Goal: Task Accomplishment & Management: Manage account settings

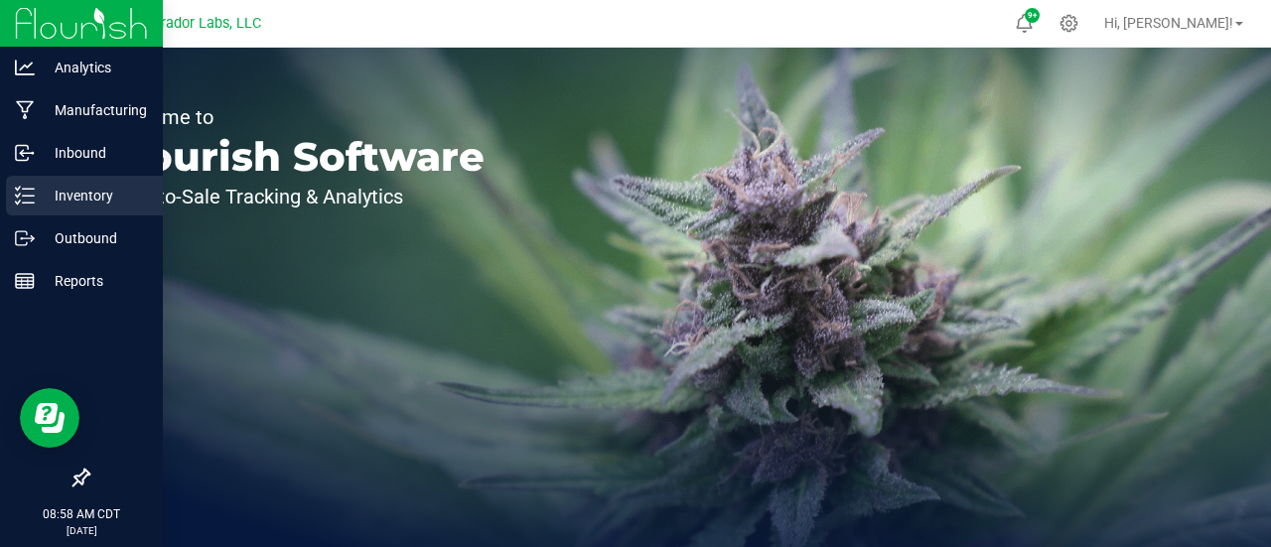
click at [17, 197] on icon at bounding box center [18, 195] width 4 height 3
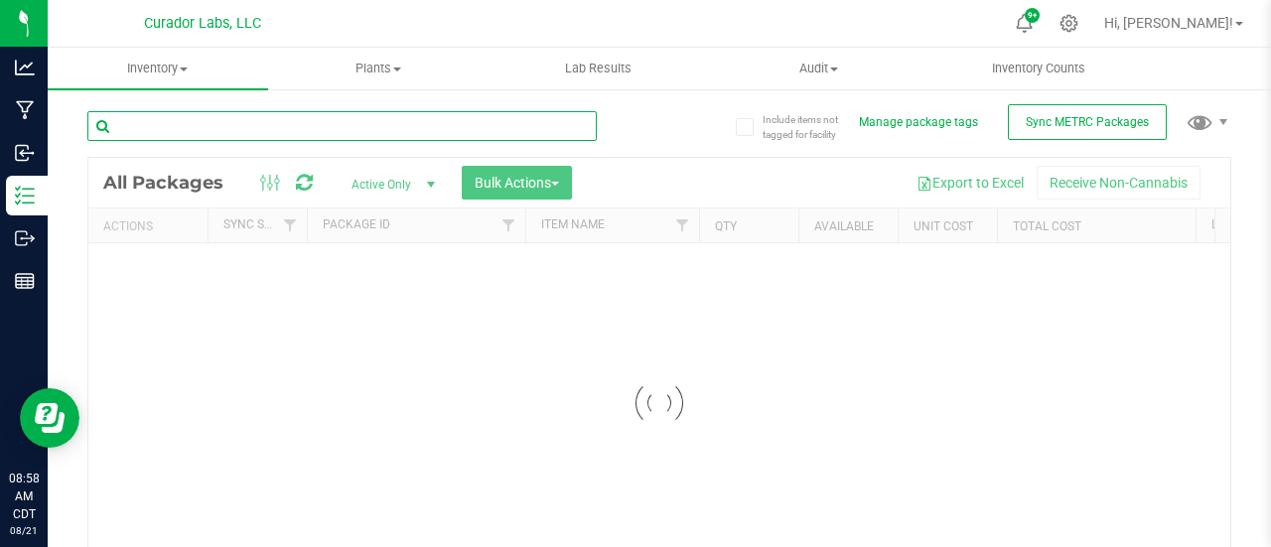
click at [276, 127] on input "text" at bounding box center [341, 126] width 509 height 30
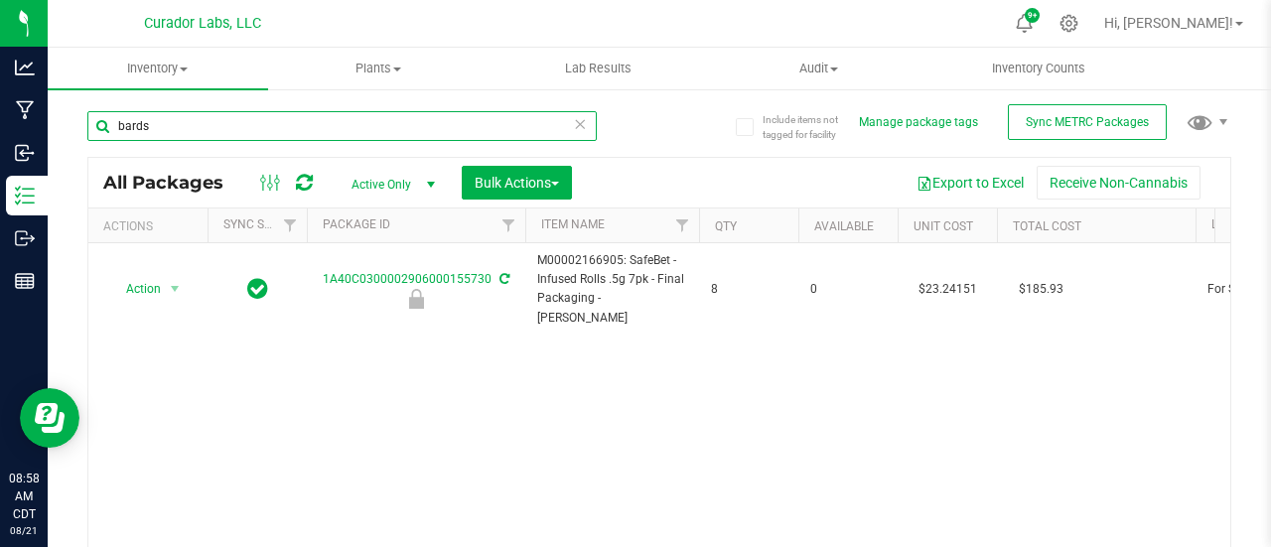
type input "bards"
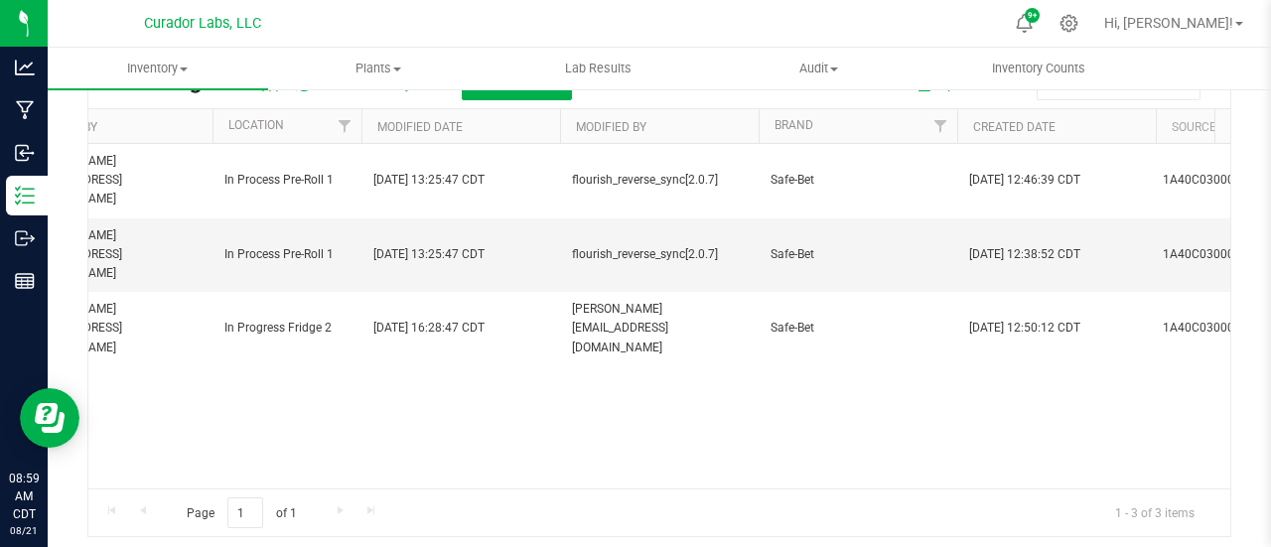
scroll to position [0, 4500]
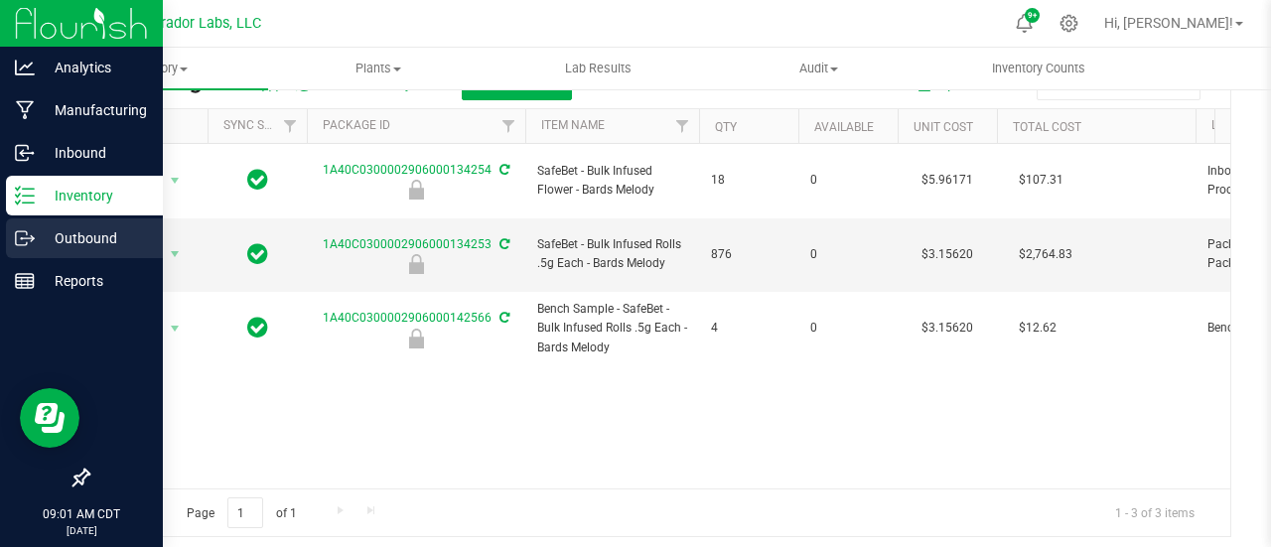
click at [8, 242] on div "Outbound" at bounding box center [84, 238] width 157 height 40
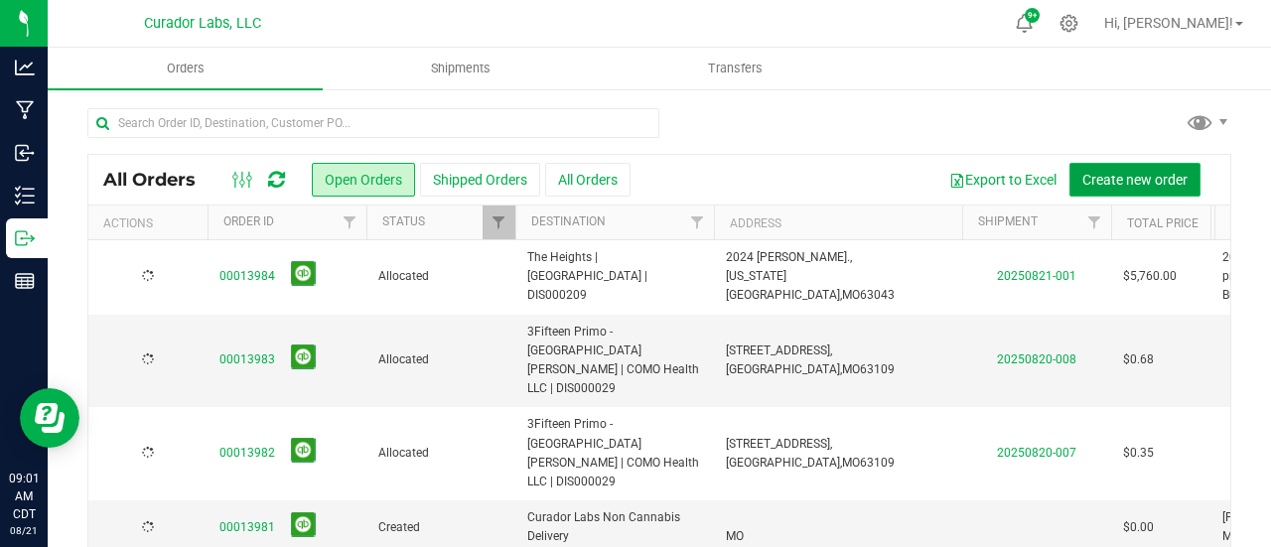
click at [1168, 174] on span "Create new order" at bounding box center [1134, 180] width 105 height 16
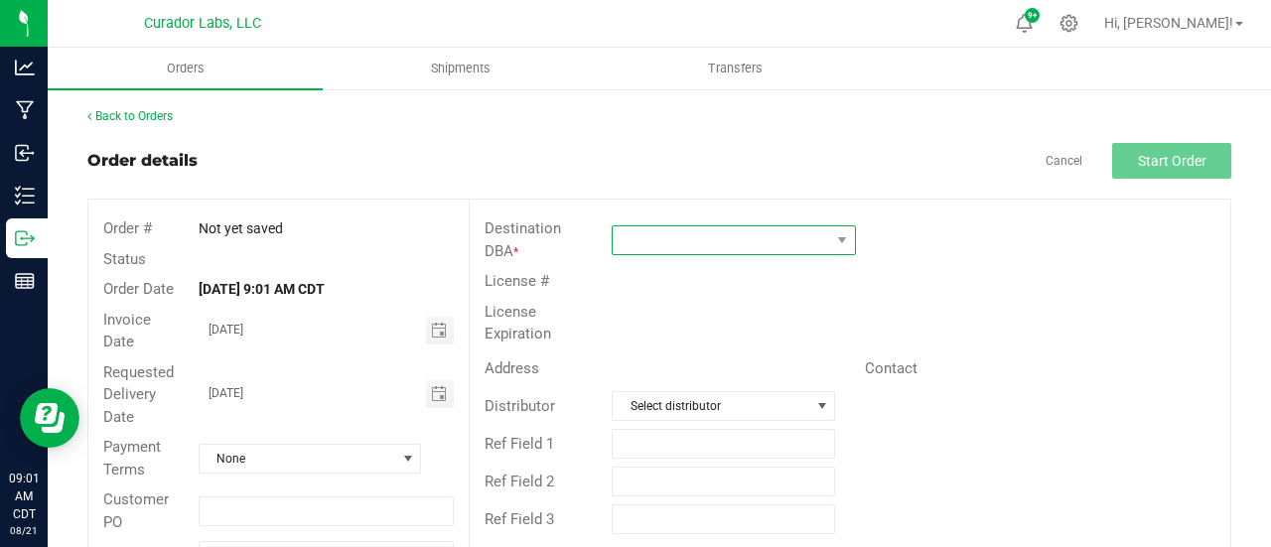
click at [767, 237] on span at bounding box center [721, 240] width 217 height 28
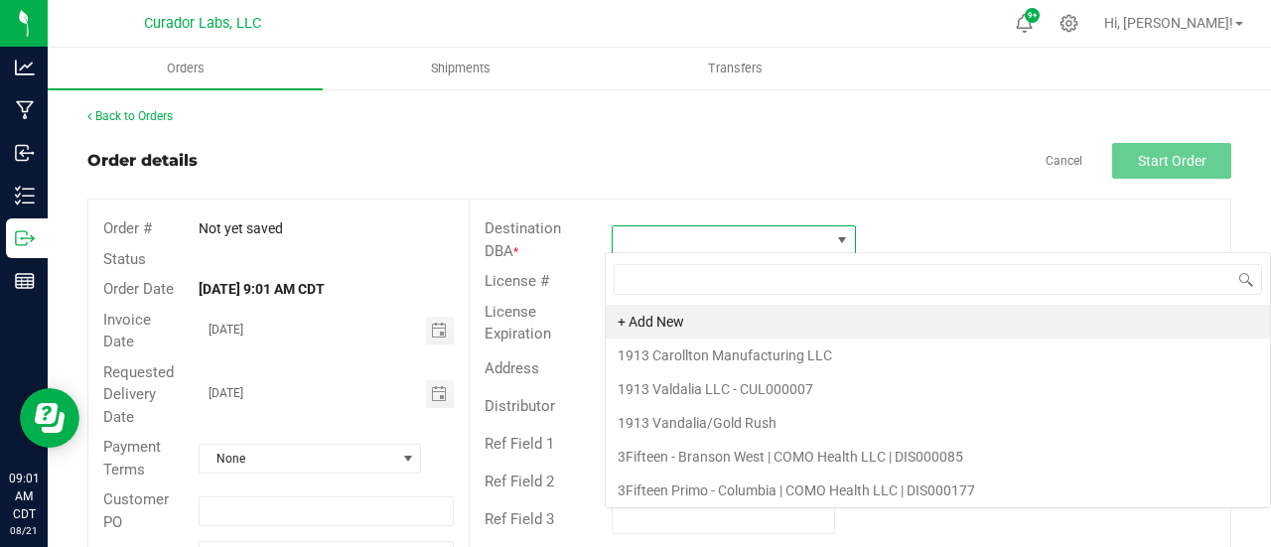
scroll to position [29, 240]
type input "proper"
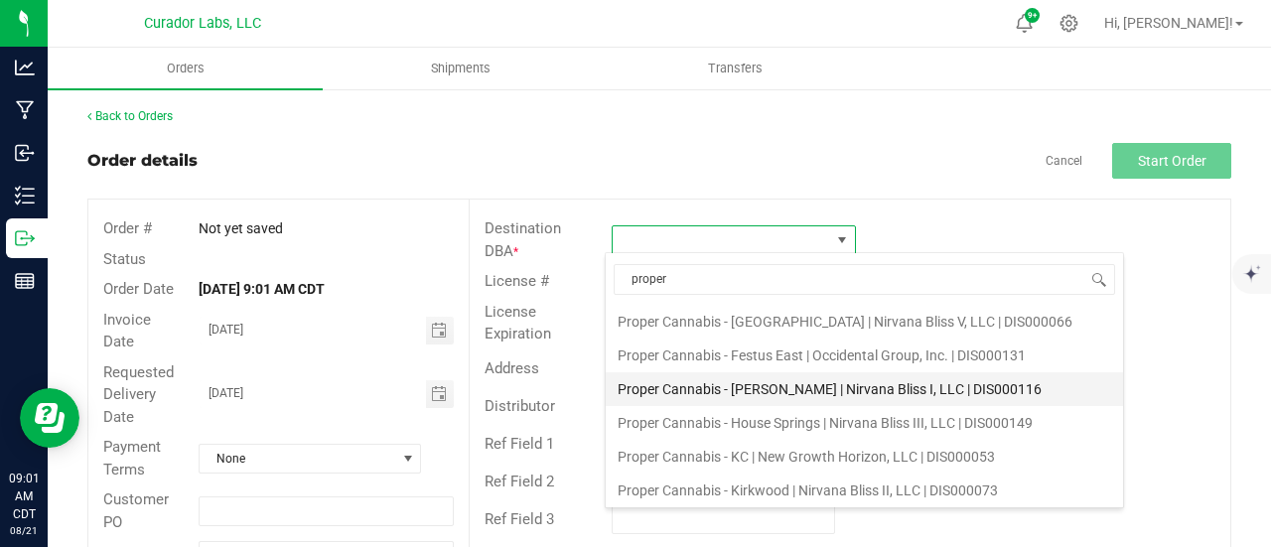
scroll to position [99, 0]
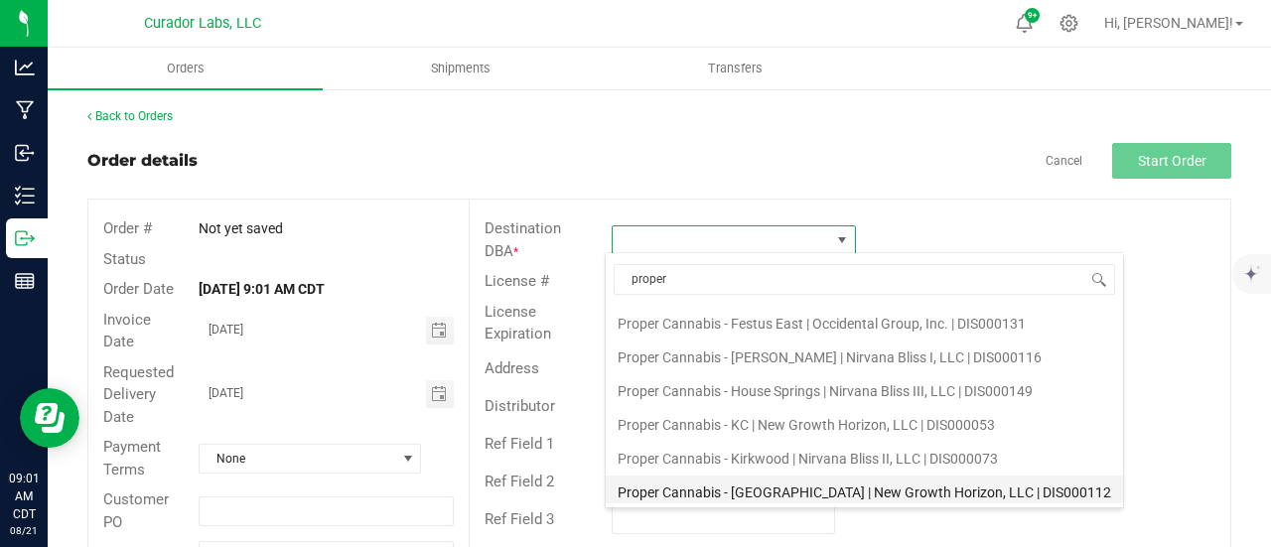
click at [775, 480] on li "Proper Cannabis - [GEOGRAPHIC_DATA] | New Growth Horizon, LLC | DIS000112" at bounding box center [864, 493] width 517 height 34
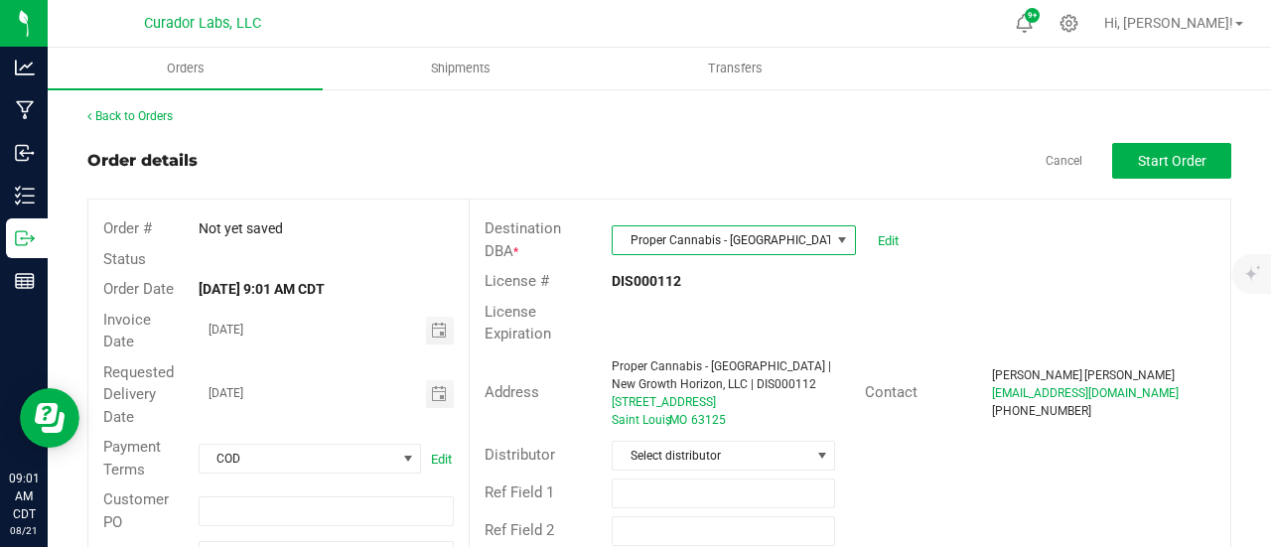
scroll to position [114, 0]
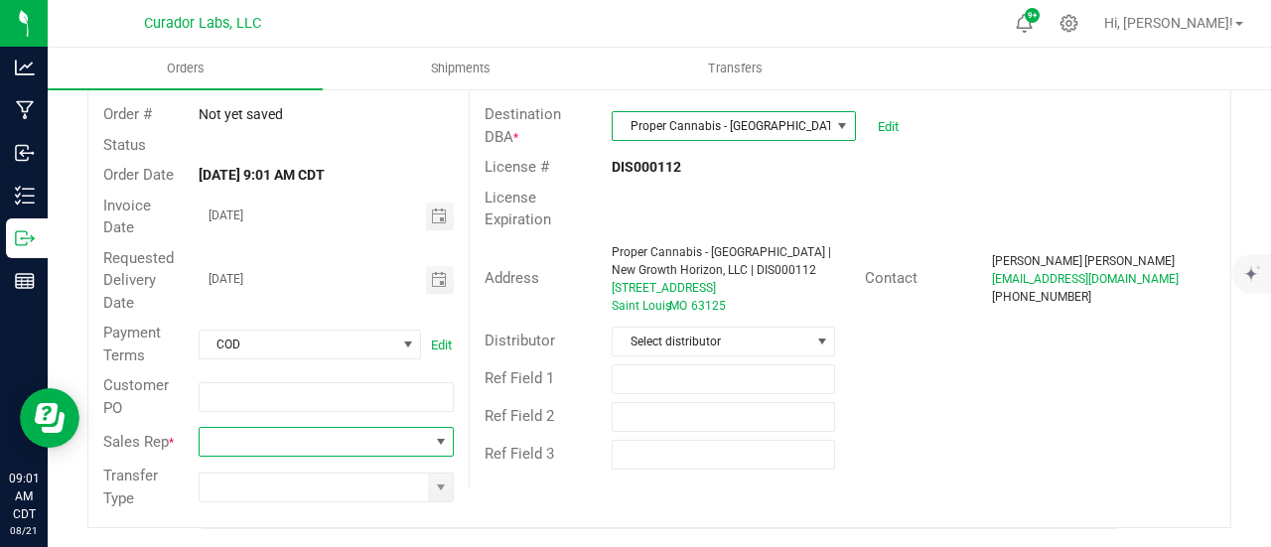
click at [409, 448] on span at bounding box center [314, 442] width 228 height 28
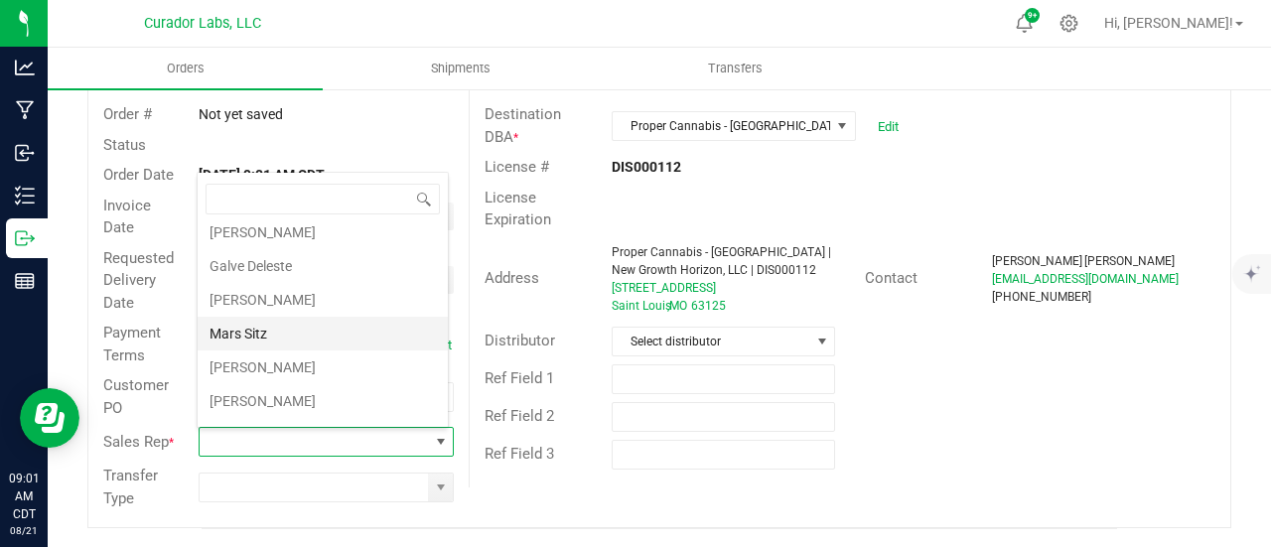
scroll to position [66, 0]
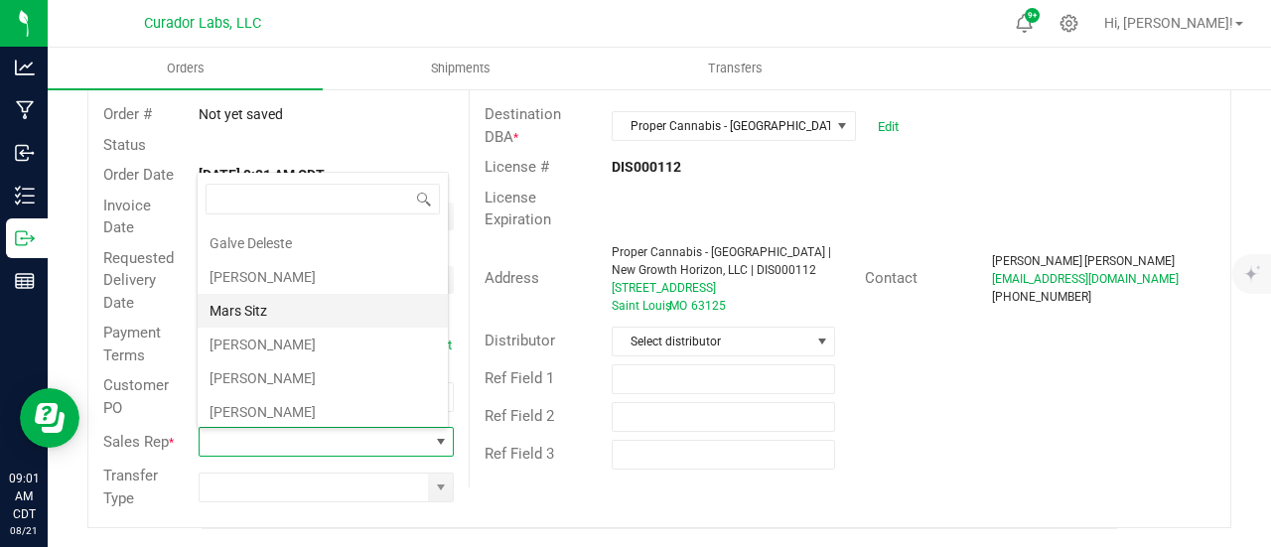
click at [286, 369] on li "[PERSON_NAME]" at bounding box center [323, 378] width 250 height 34
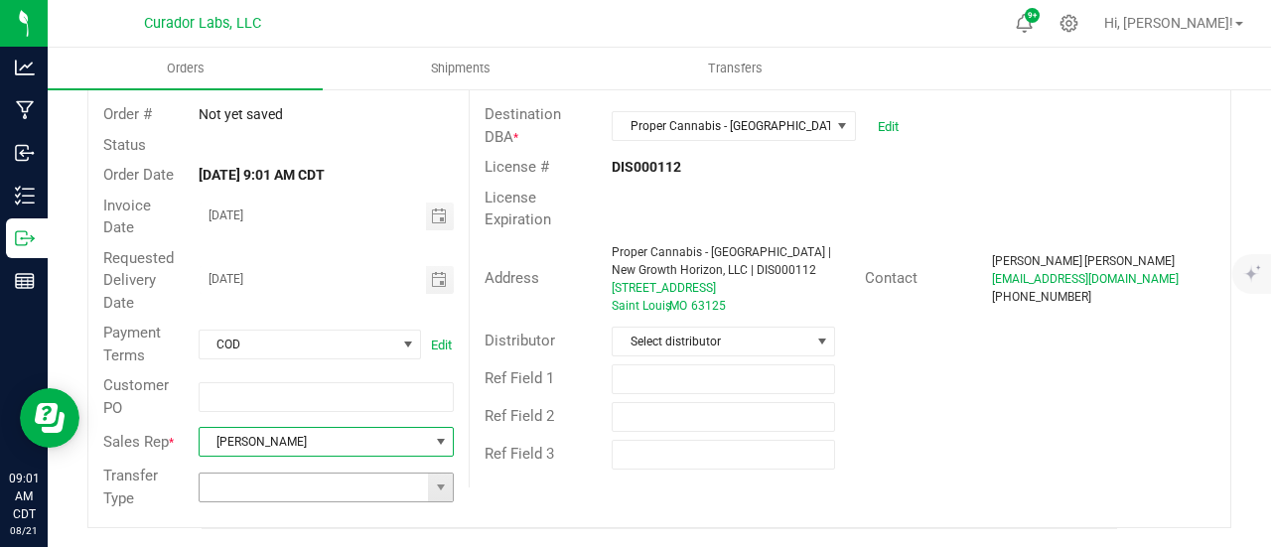
click at [433, 480] on span at bounding box center [441, 488] width 16 height 16
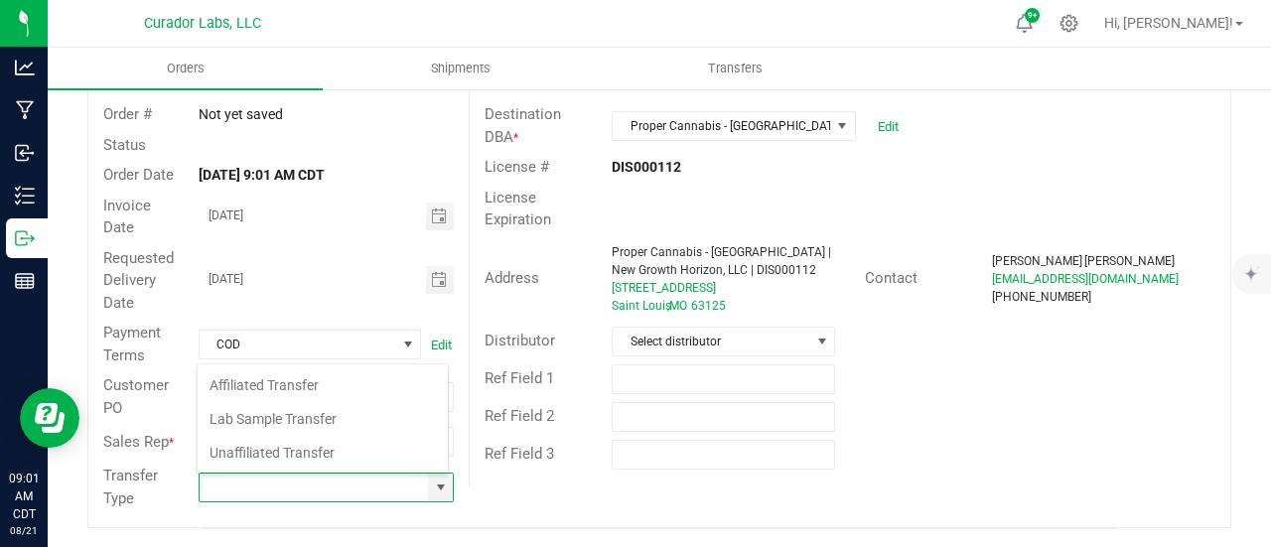
scroll to position [29, 248]
click at [336, 448] on li "Unaffiliated Transfer" at bounding box center [323, 453] width 250 height 34
type input "Unaffiliated Transfer"
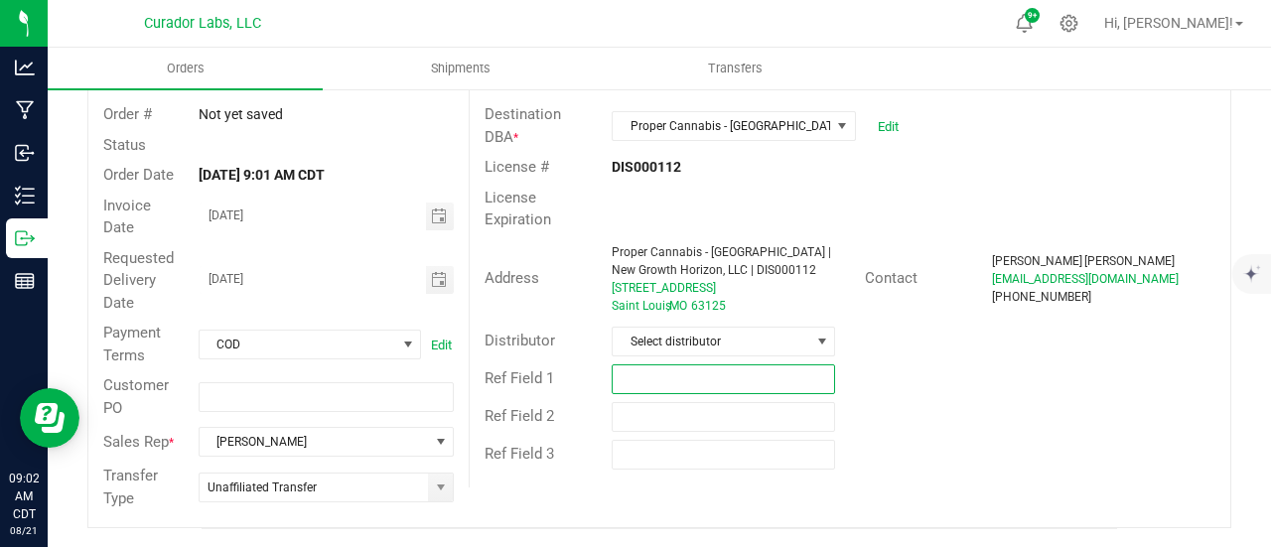
click at [649, 374] on input "text" at bounding box center [723, 379] width 223 height 30
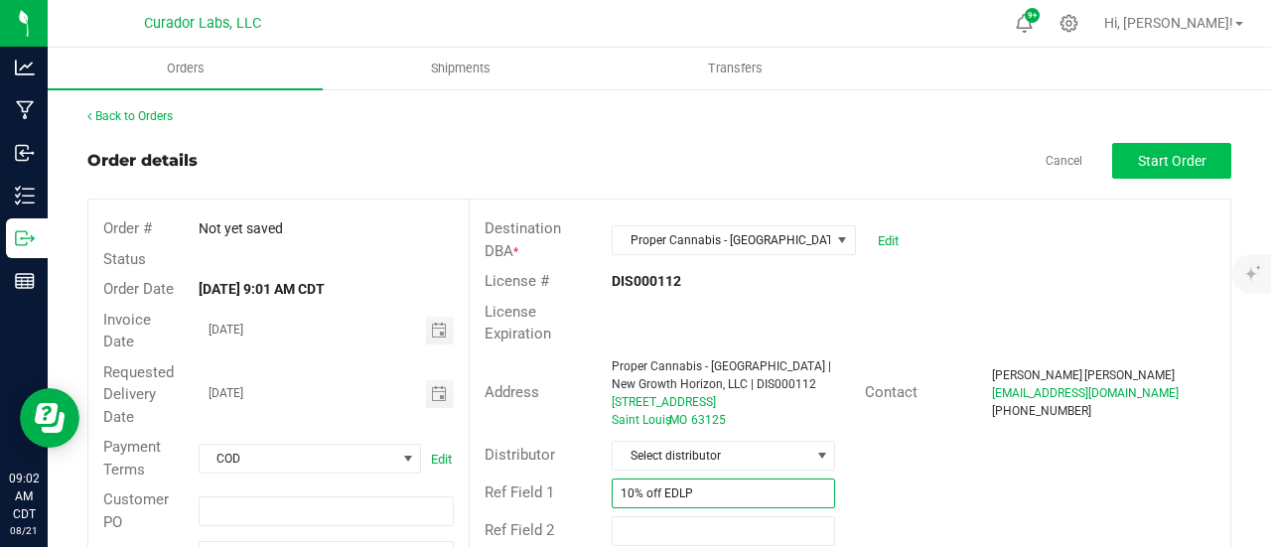
type input "10% off EDLP"
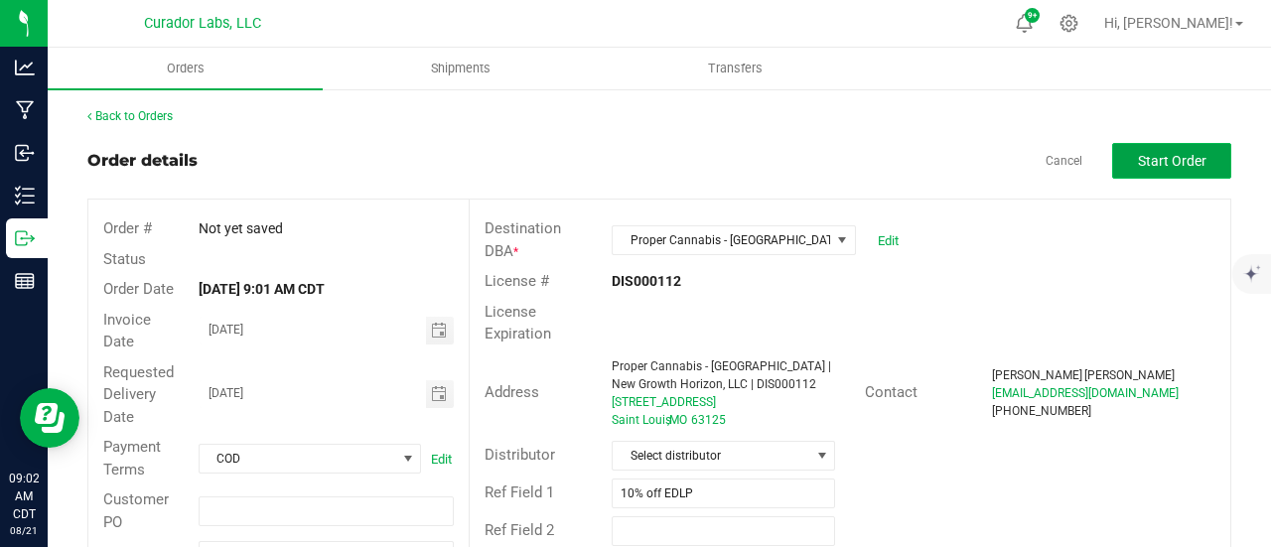
click at [1179, 162] on span "Start Order" at bounding box center [1172, 161] width 69 height 16
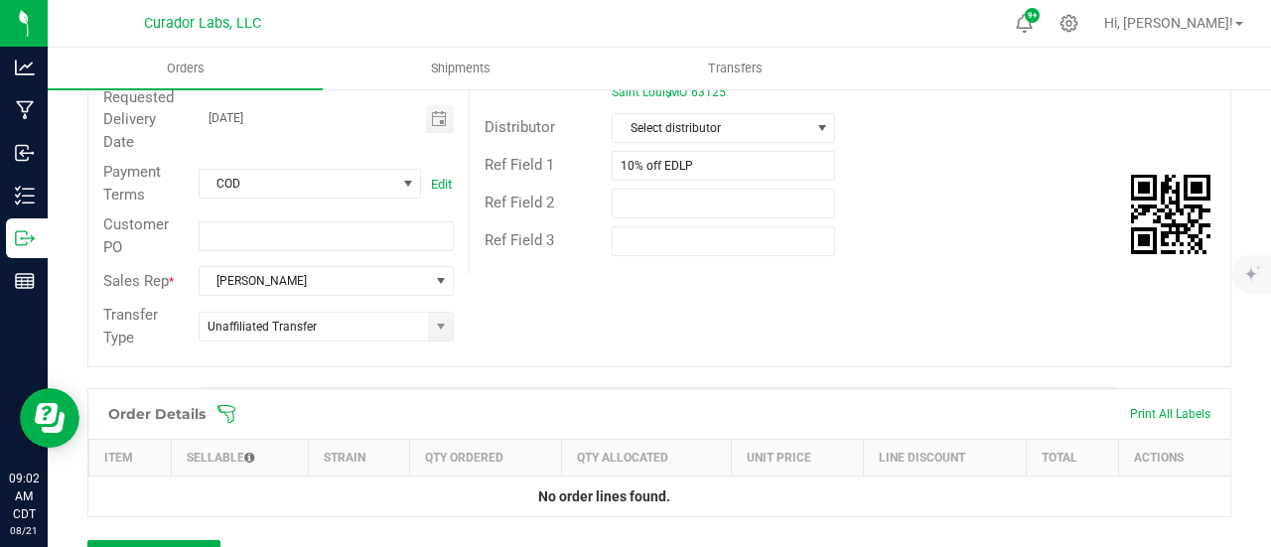
scroll to position [397, 0]
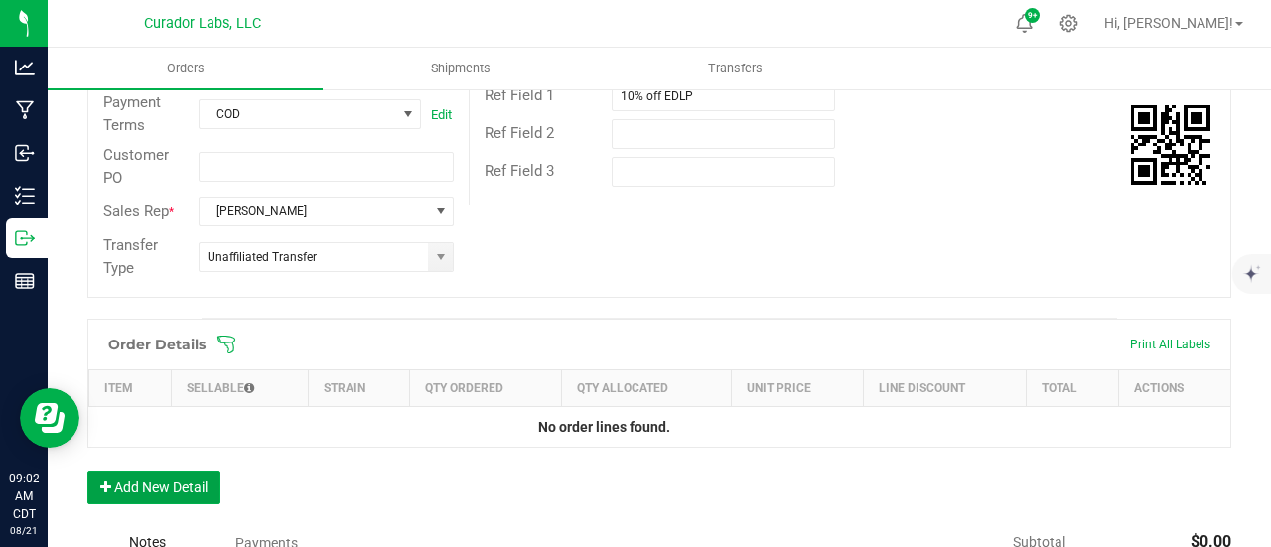
click at [142, 487] on button "Add New Detail" at bounding box center [153, 488] width 133 height 34
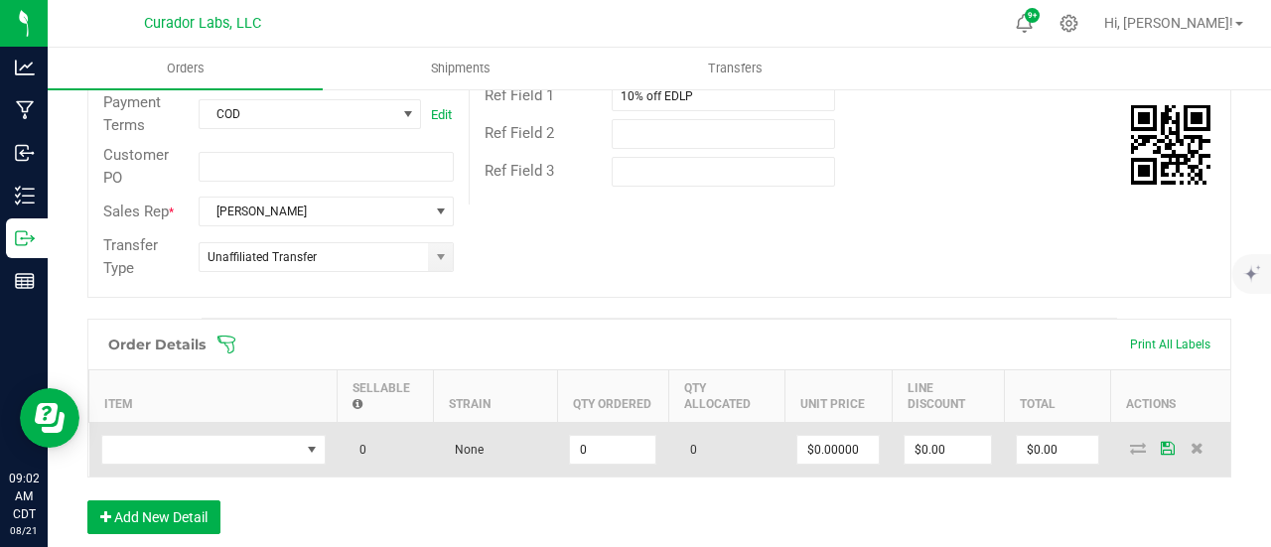
click at [153, 426] on td at bounding box center [213, 450] width 248 height 55
click at [164, 448] on span "NO DATA FOUND" at bounding box center [201, 450] width 198 height 28
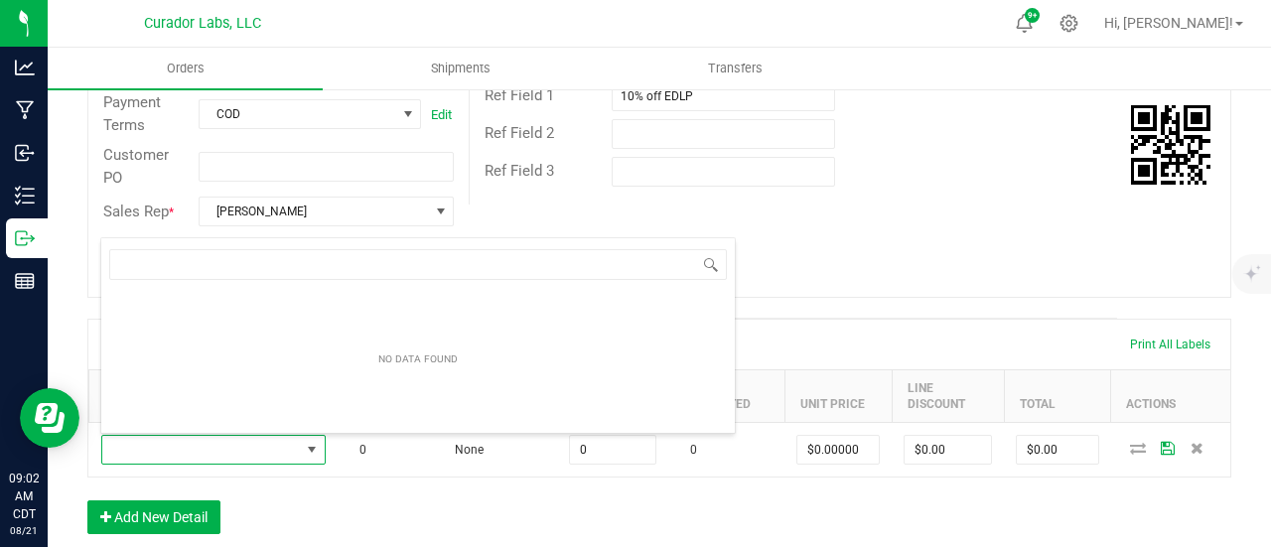
scroll to position [29, 224]
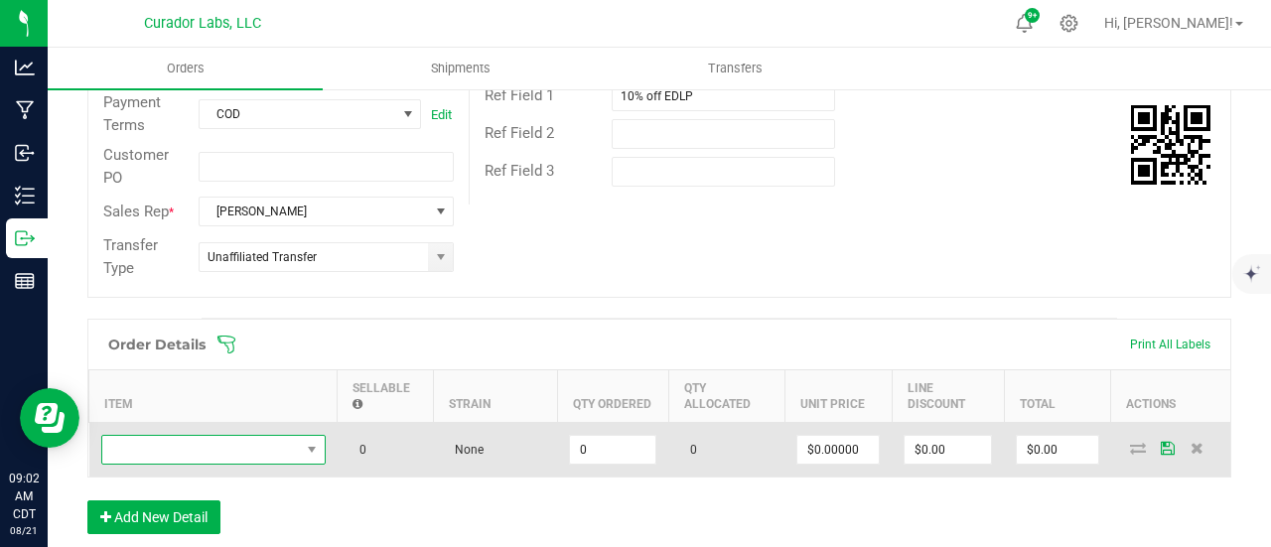
click at [171, 448] on span "NO DATA FOUND" at bounding box center [201, 450] width 198 height 28
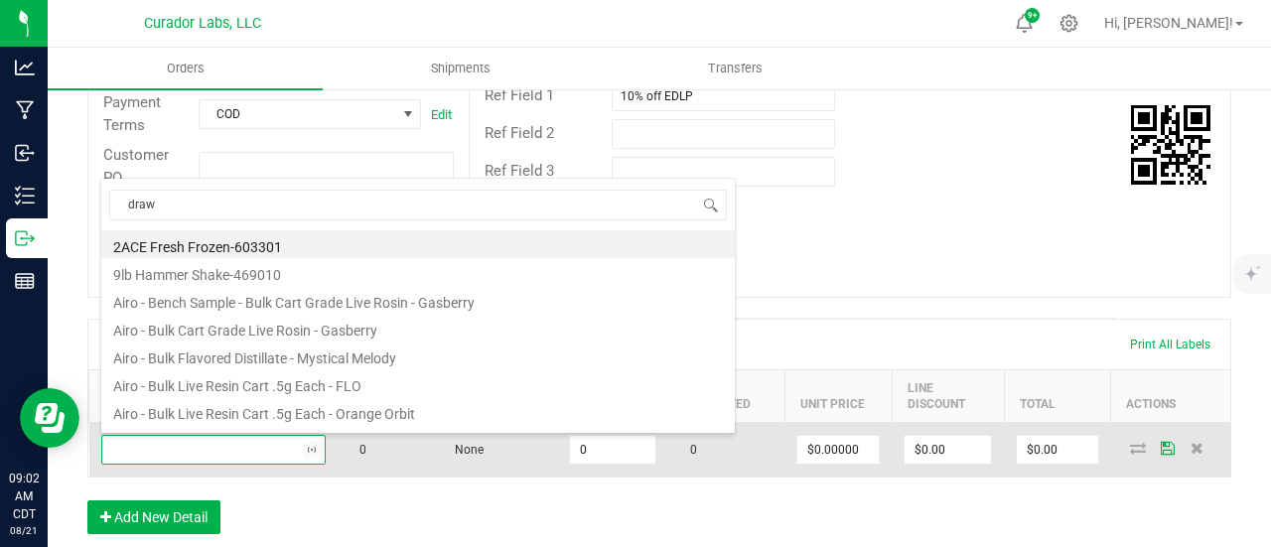
type input "draw 4"
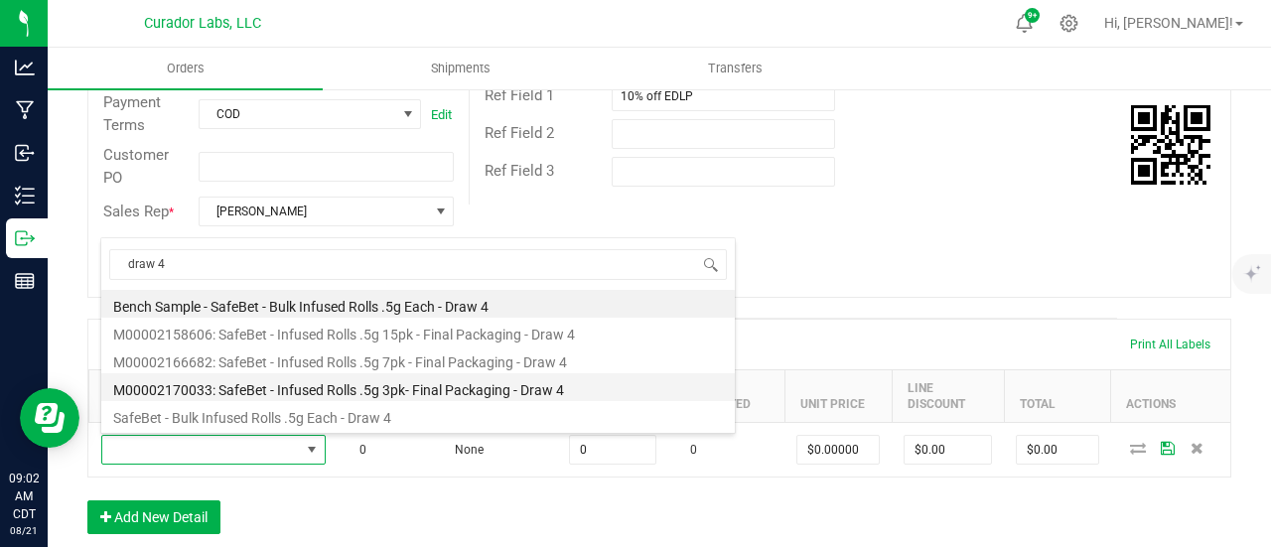
click at [330, 384] on li "M00002170033: SafeBet - Infused Rolls .5g 3pk- Final Packaging - Draw 4" at bounding box center [418, 387] width 634 height 28
type input "0 ea"
type input "$14.00000"
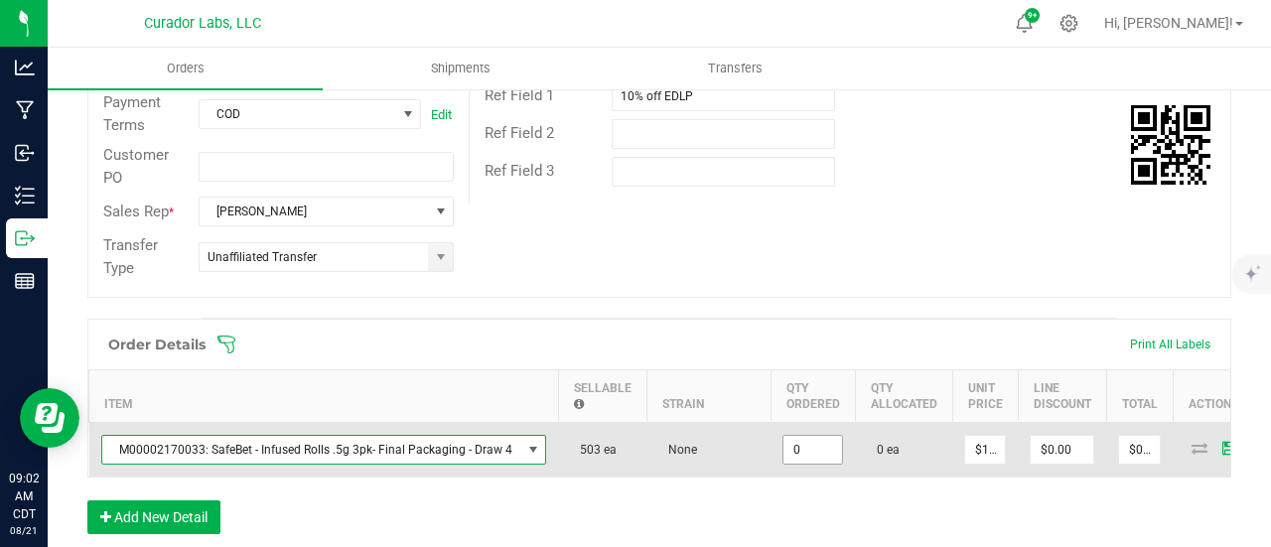
click at [814, 445] on input "0" at bounding box center [813, 450] width 59 height 28
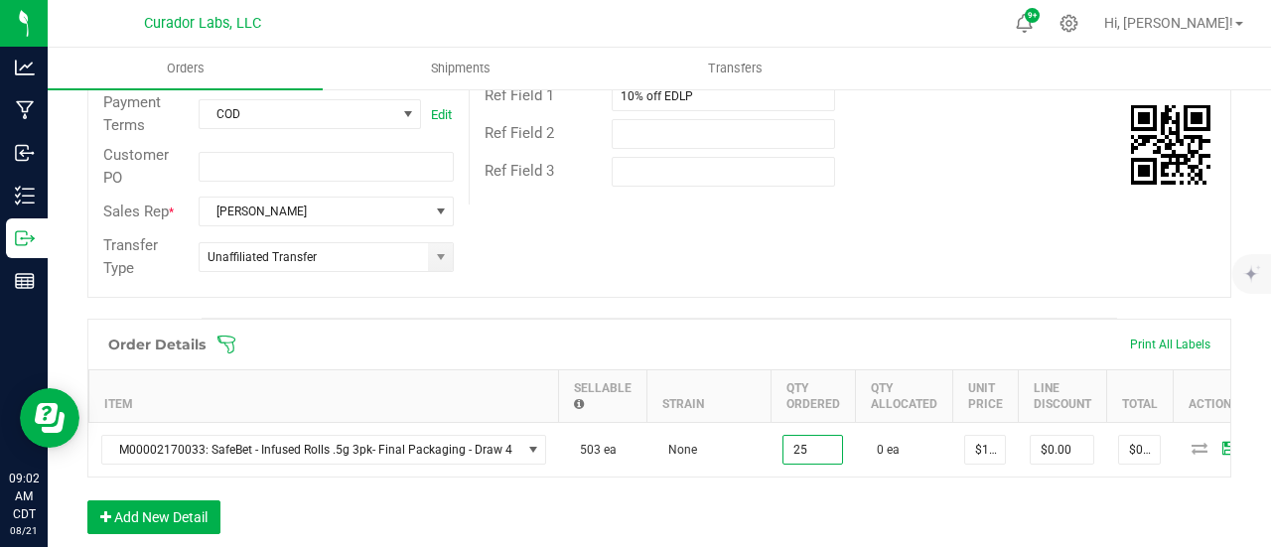
type input "25 ea"
type input "$350.00"
click at [804, 511] on div "Order Details Print All Labels Item Sellable Strain Qty Ordered Qty Allocated U…" at bounding box center [659, 436] width 1144 height 235
click at [965, 450] on input "14" at bounding box center [985, 450] width 40 height 28
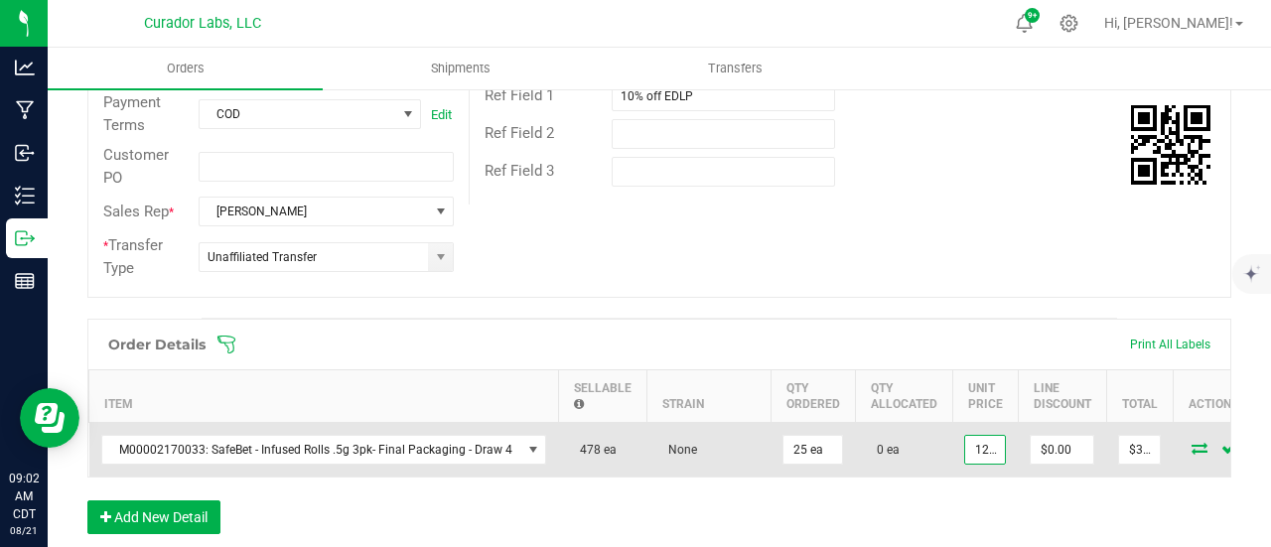
scroll to position [0, 2]
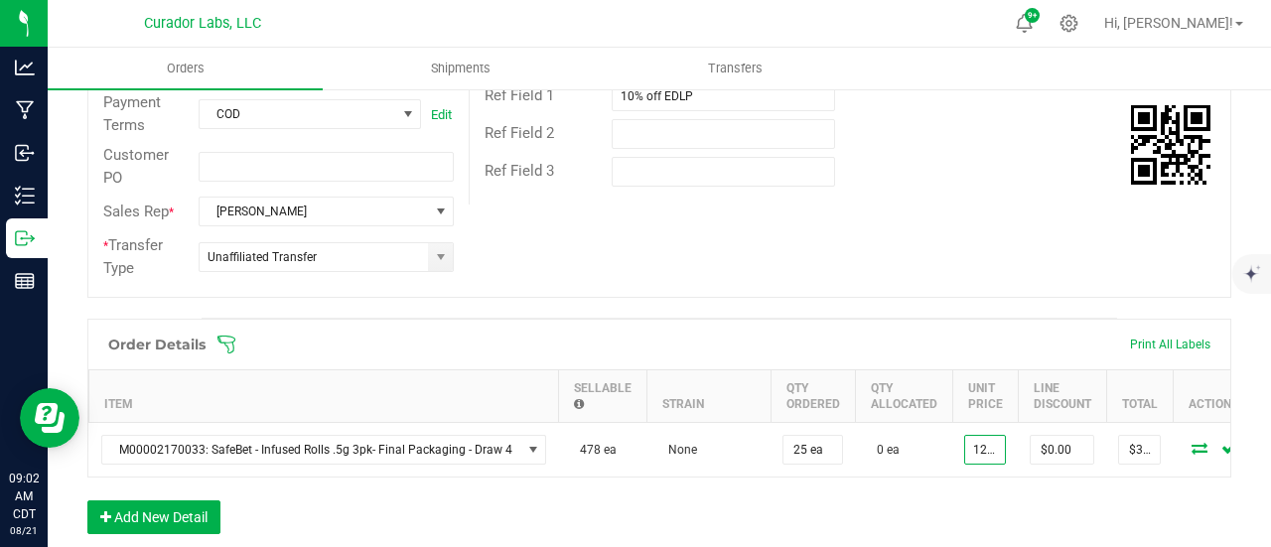
type input "$12.60000"
type input "$315.00"
click at [930, 343] on span at bounding box center [788, 345] width 1144 height 20
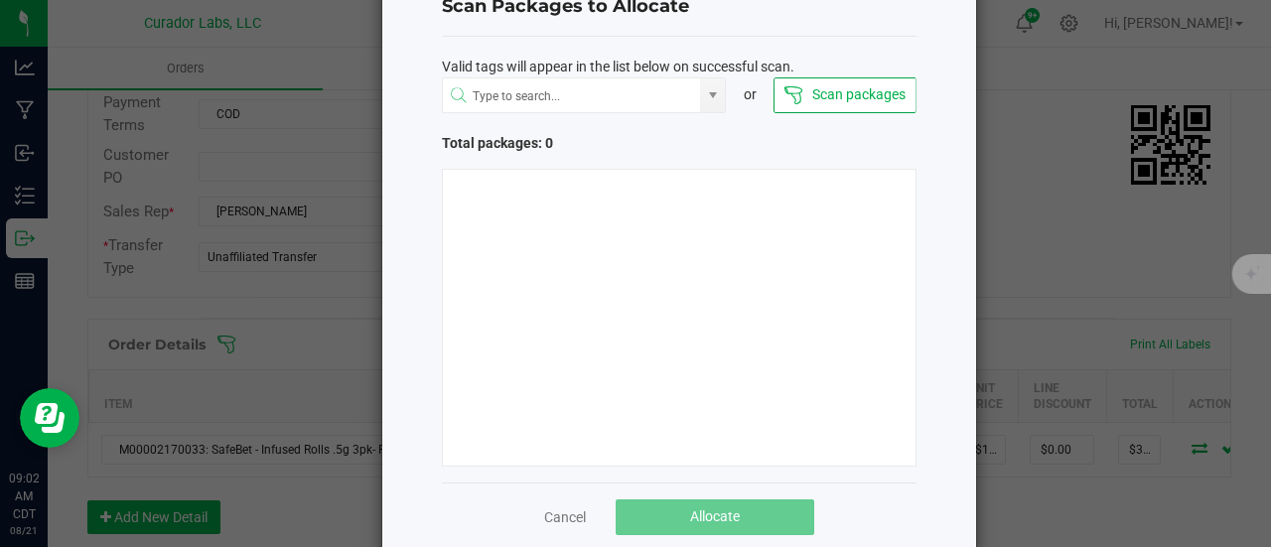
scroll to position [99, 0]
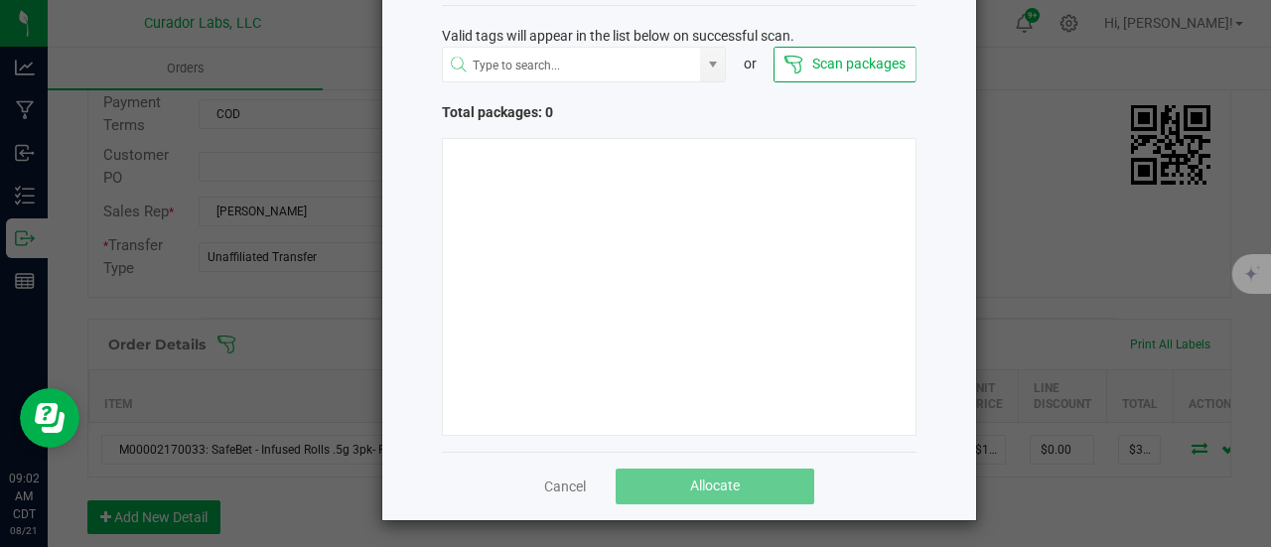
click at [534, 489] on div "Cancel Allocate" at bounding box center [679, 486] width 475 height 69
click at [560, 482] on link "Cancel" at bounding box center [565, 487] width 42 height 20
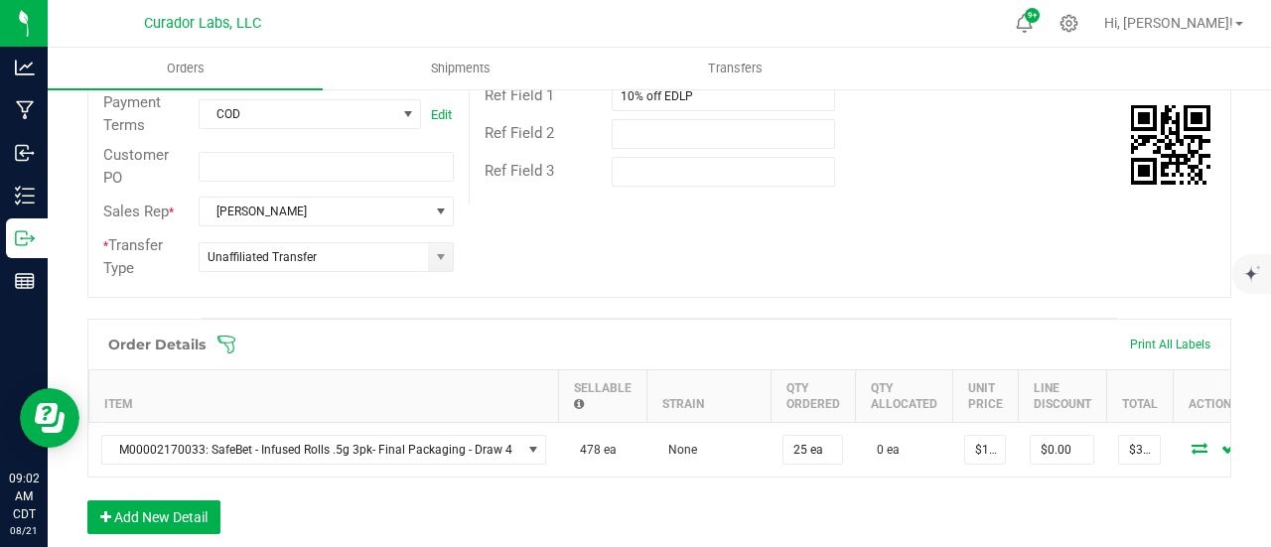
click at [560, 503] on div "Order Details Print All Labels Item Sellable Strain Qty Ordered Qty Allocated U…" at bounding box center [659, 436] width 1144 height 235
click at [210, 529] on button "Add New Detail" at bounding box center [153, 518] width 133 height 34
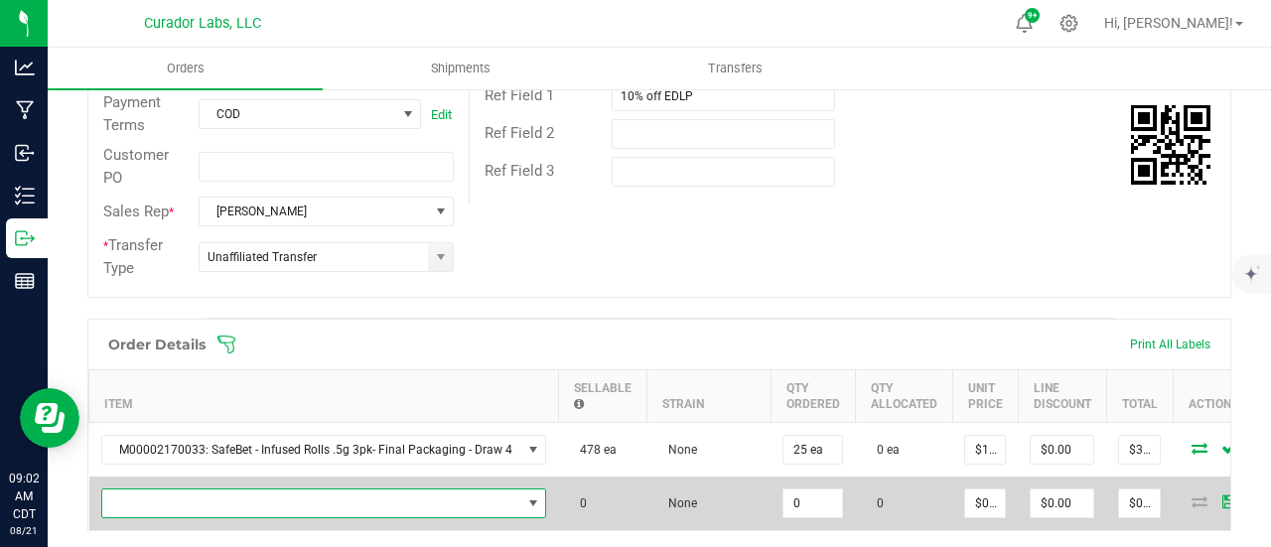
click at [209, 496] on span "NO DATA FOUND" at bounding box center [311, 504] width 419 height 28
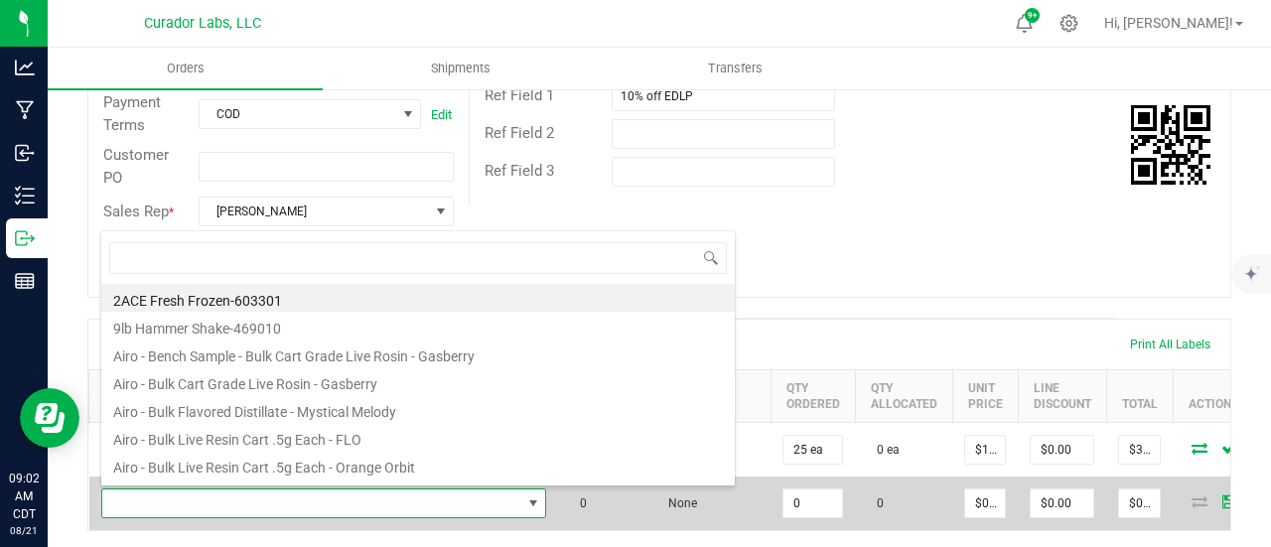
scroll to position [29, 439]
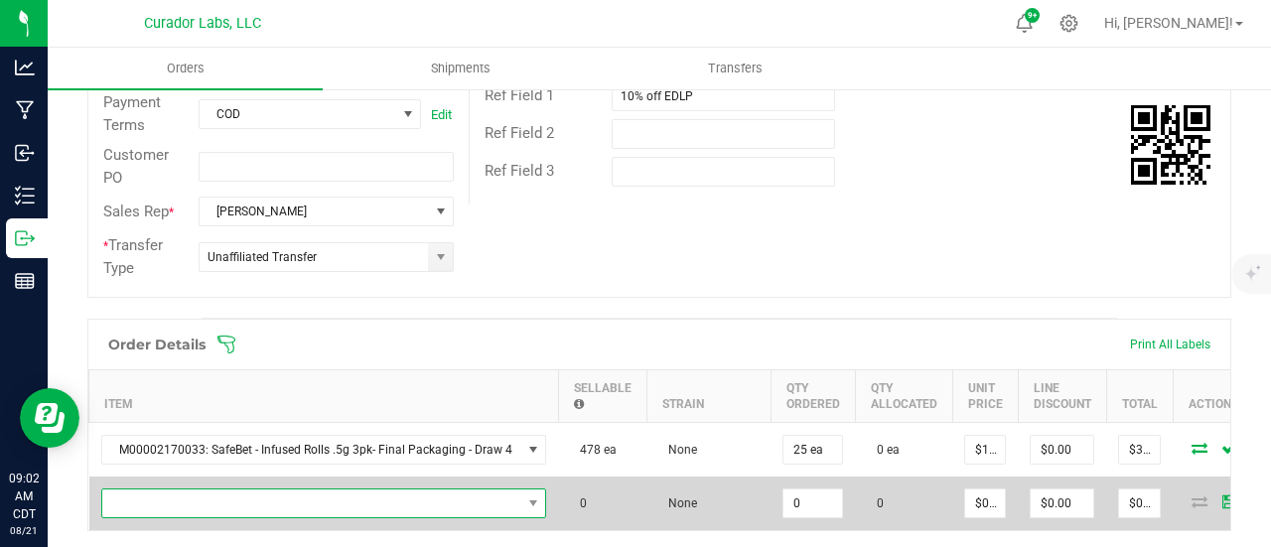
click at [184, 499] on span "NO DATA FOUND" at bounding box center [311, 504] width 419 height 28
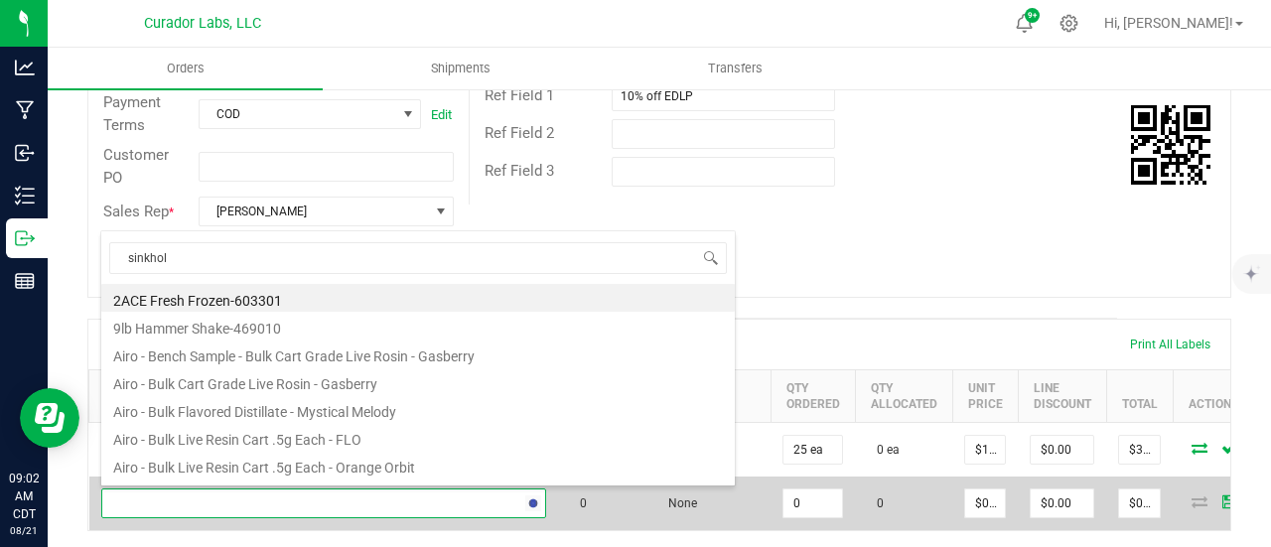
type input "sinkhole"
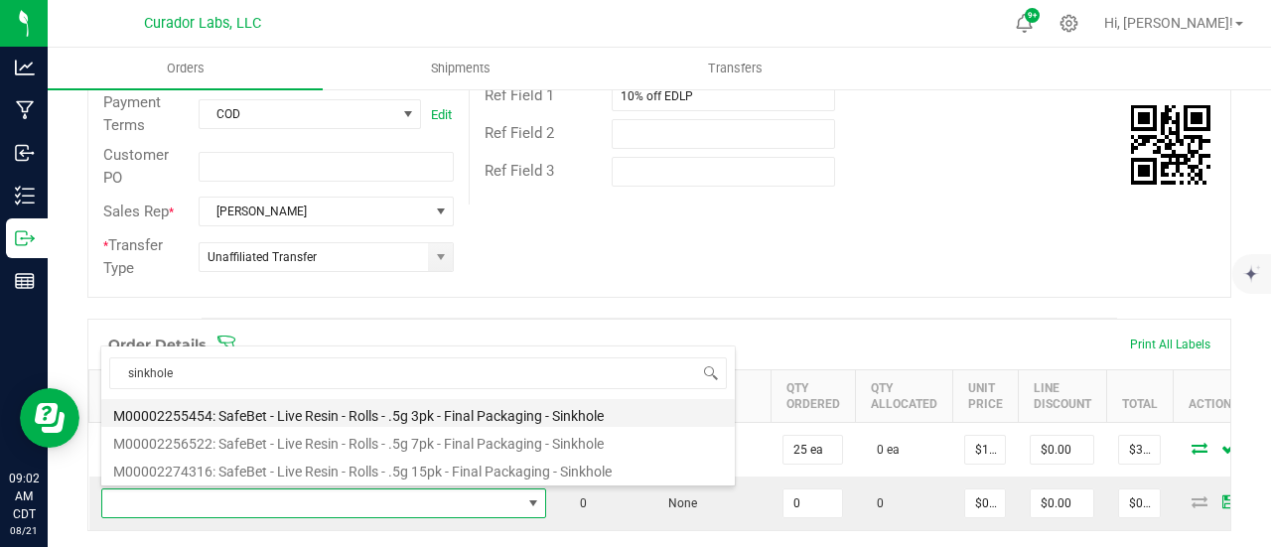
click at [320, 405] on li "M00002255454: SafeBet - Live Resin - Rolls - .5g 3pk - Final Packaging - Sinkho…" at bounding box center [418, 413] width 634 height 28
type input "0 ea"
type input "$14.00000"
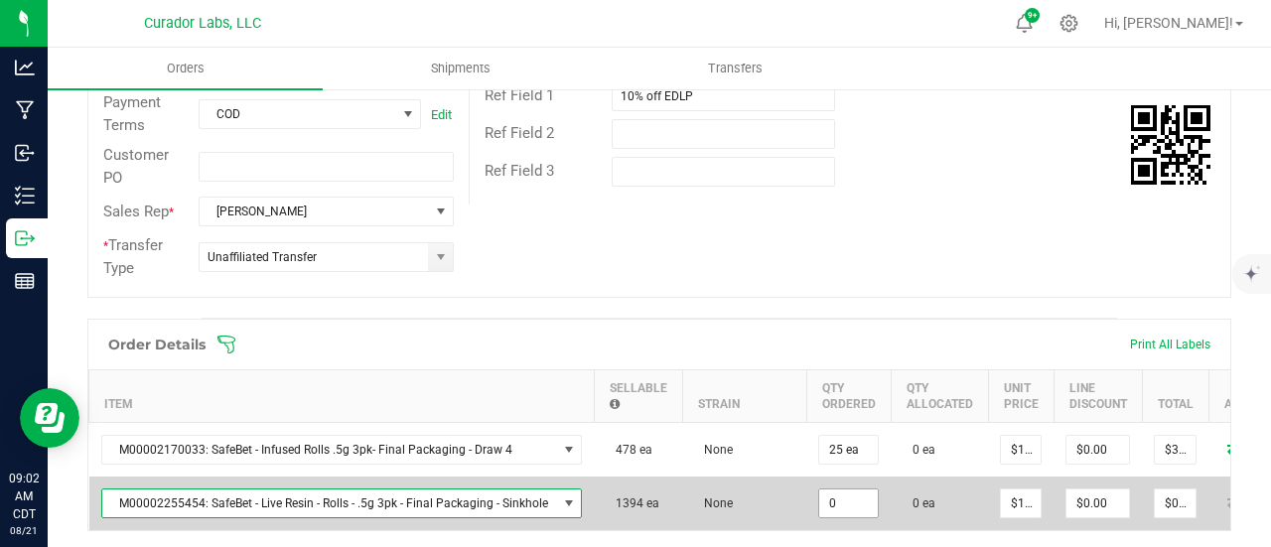
click at [842, 498] on input "0" at bounding box center [848, 504] width 59 height 28
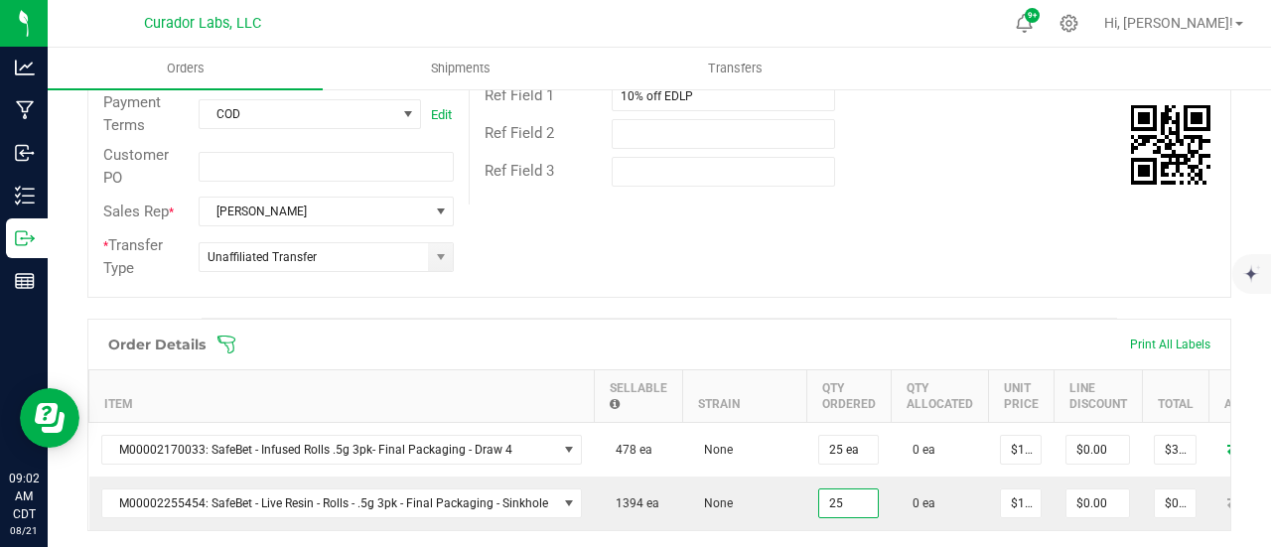
type input "25 ea"
type input "$350.00"
click at [826, 277] on div "Order # 00013985 Status Created Order Date [DATE] 9:01 AM CDT Payment Status Aw…" at bounding box center [659, 49] width 1142 height 495
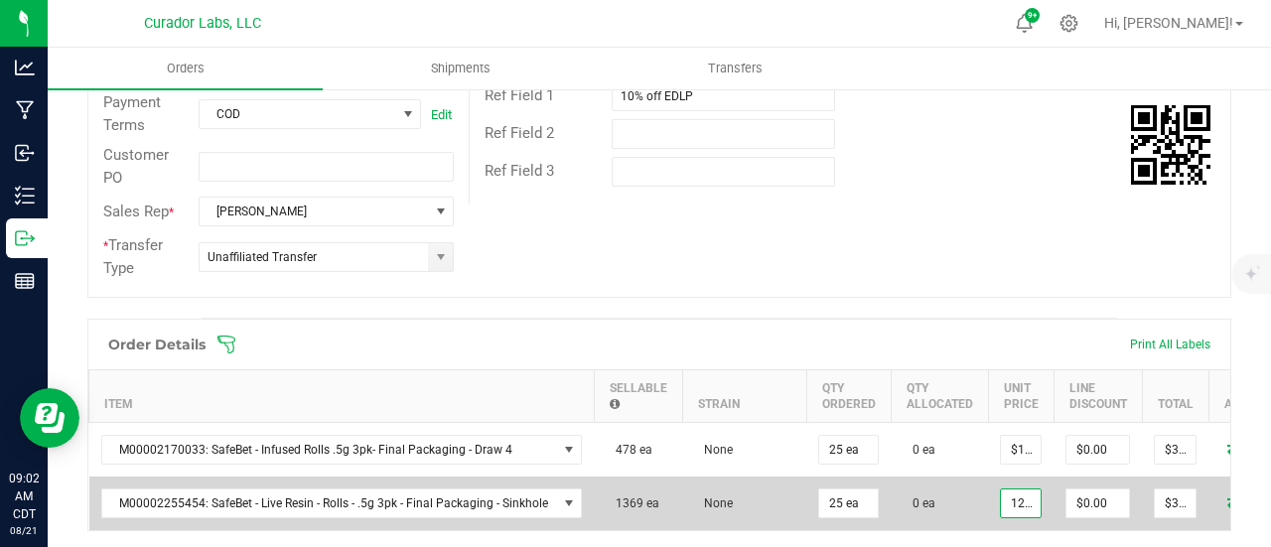
scroll to position [0, 2]
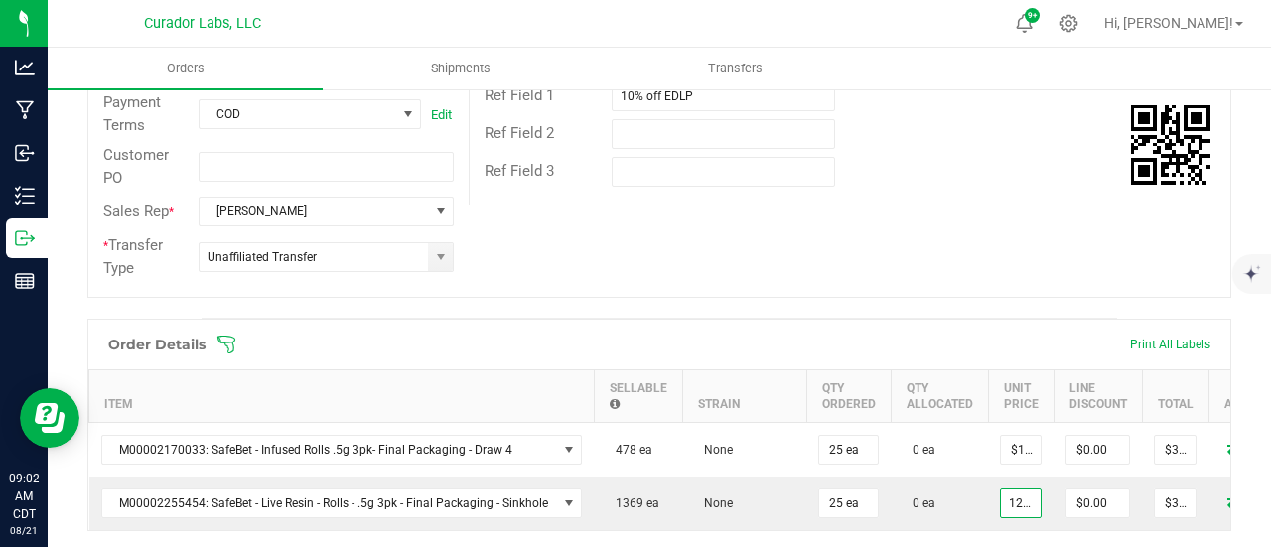
type input "$12.60000"
type input "$315.00"
click at [958, 353] on div "Order Details Print All Labels" at bounding box center [659, 345] width 1142 height 50
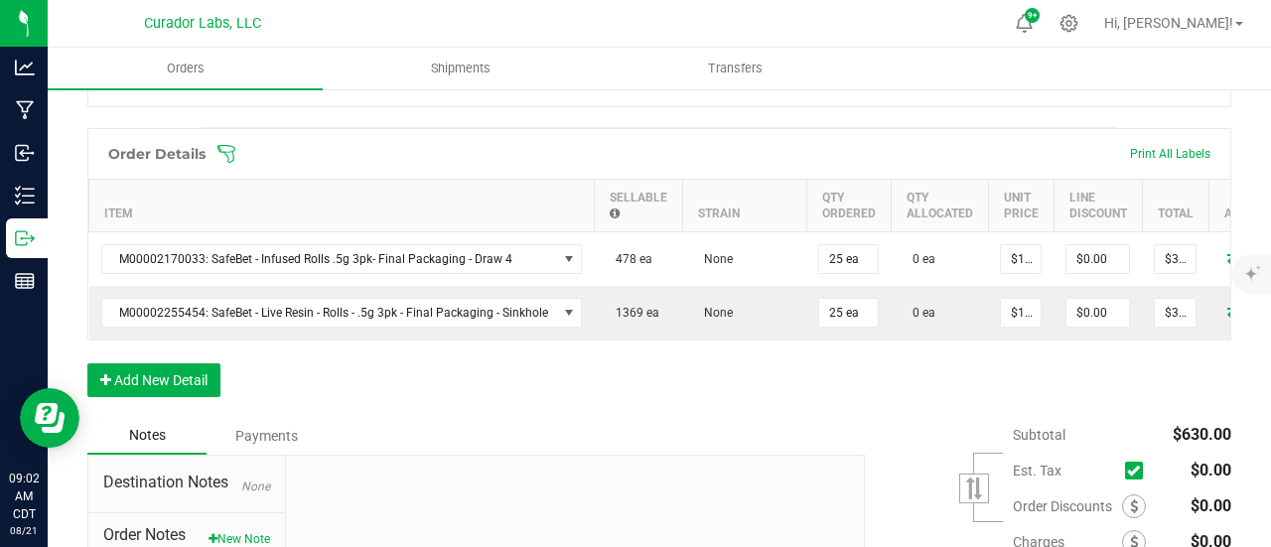
scroll to position [793, 0]
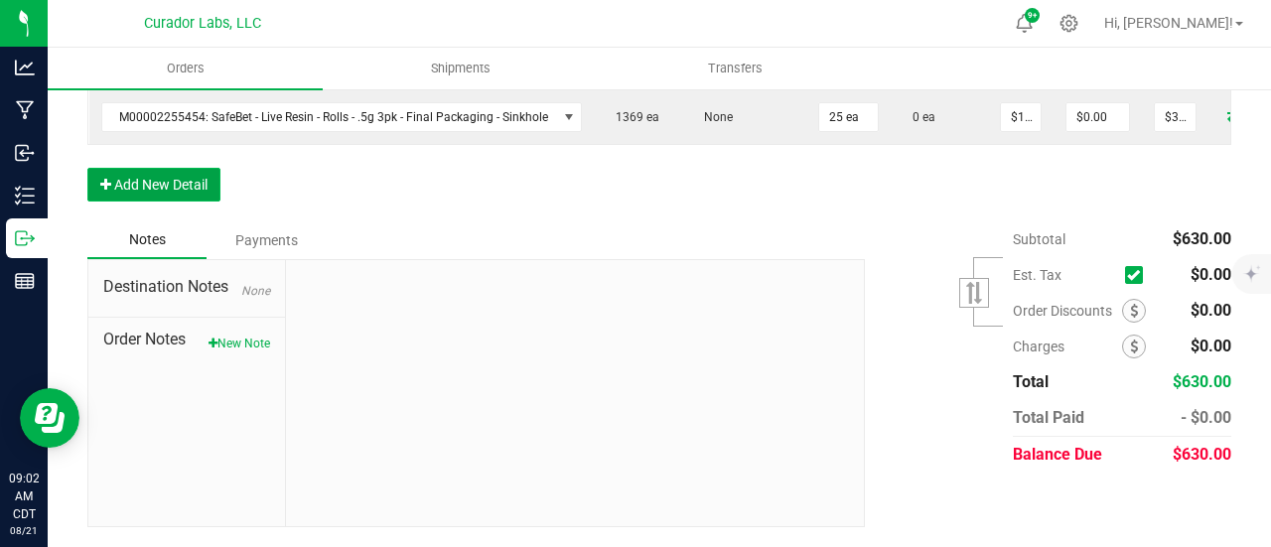
click at [195, 192] on button "Add New Detail" at bounding box center [153, 185] width 133 height 34
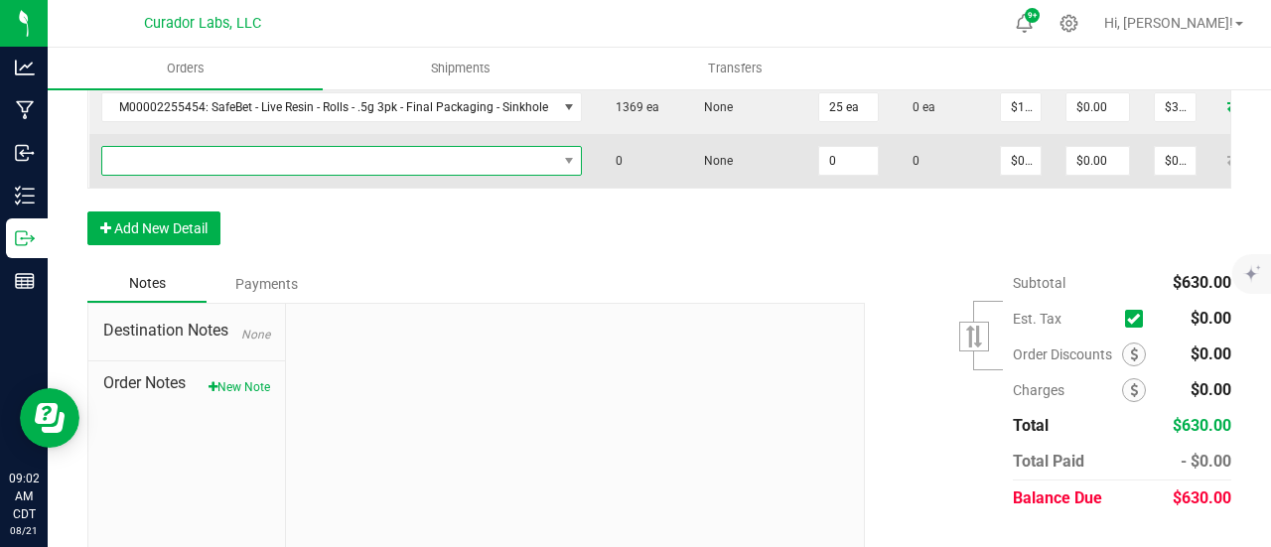
click at [209, 166] on span "NO DATA FOUND" at bounding box center [329, 161] width 455 height 28
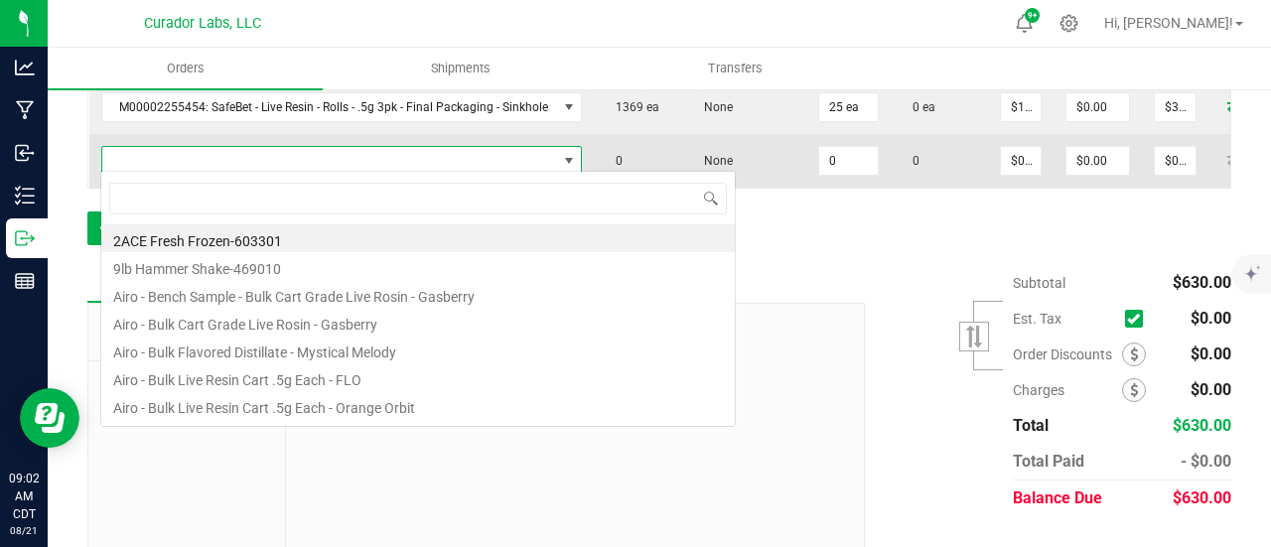
scroll to position [29, 477]
type input "stl gmo"
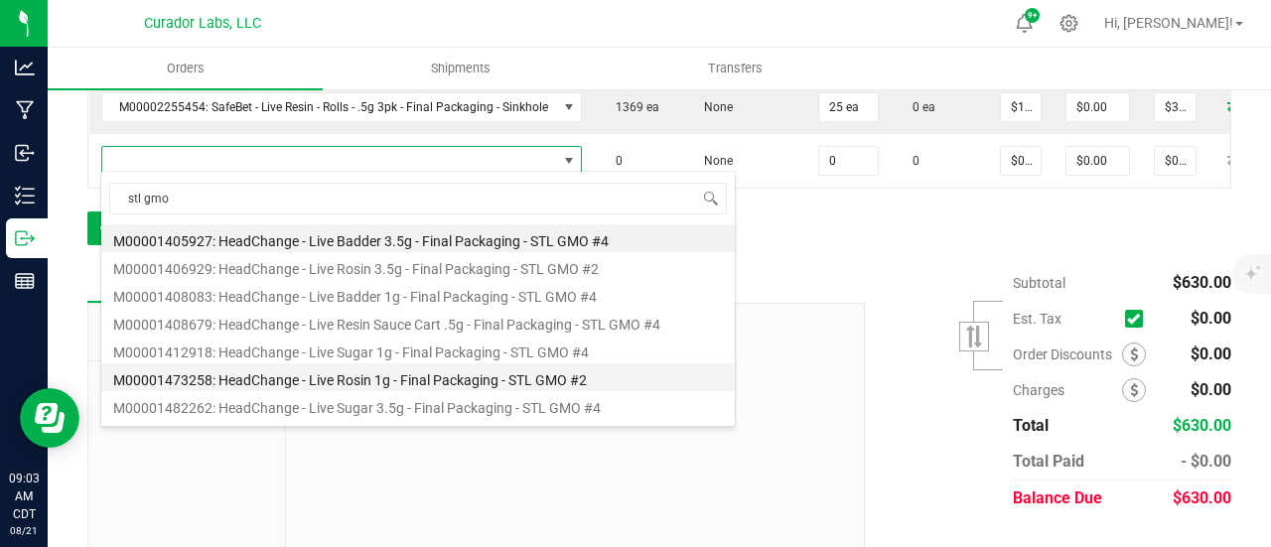
scroll to position [107, 0]
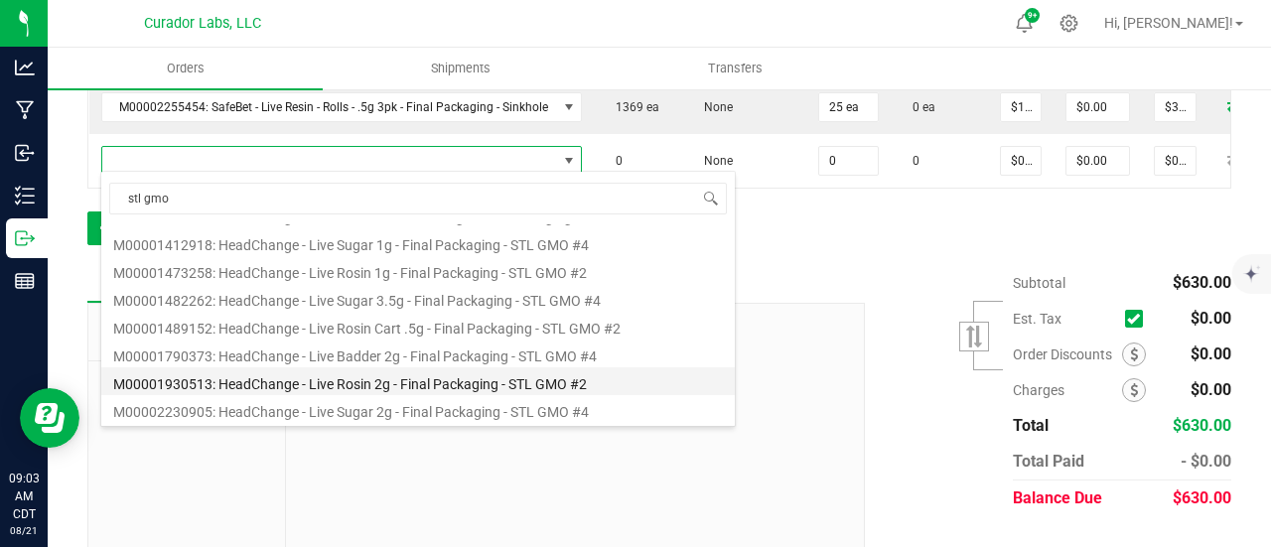
click at [401, 390] on li "M00001930513: HeadChange - Live Rosin 2g - Final Packaging - STL GMO #2" at bounding box center [418, 381] width 634 height 28
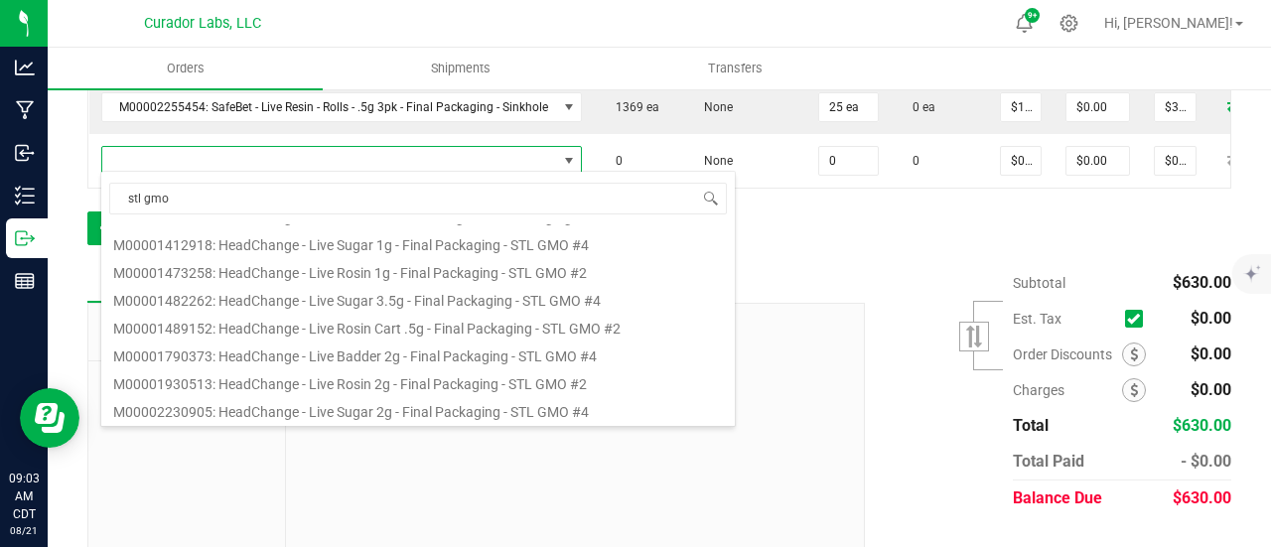
type input "0 ea"
type input "$60.00000"
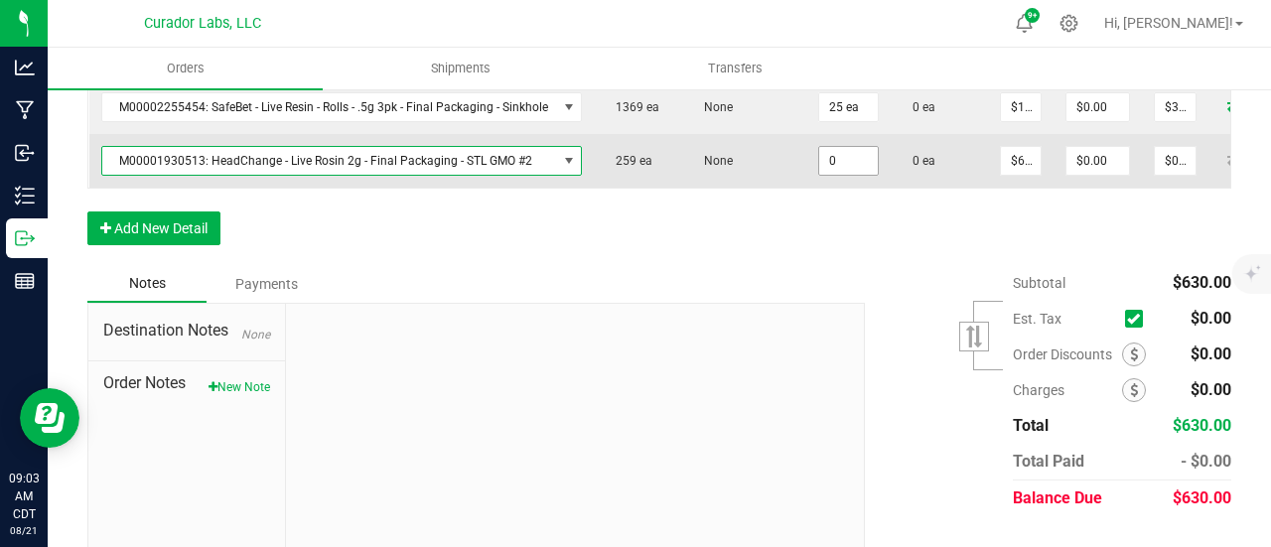
drag, startPoint x: 846, startPoint y: 150, endPoint x: 846, endPoint y: 163, distance: 12.9
click at [846, 150] on input "0" at bounding box center [848, 161] width 59 height 28
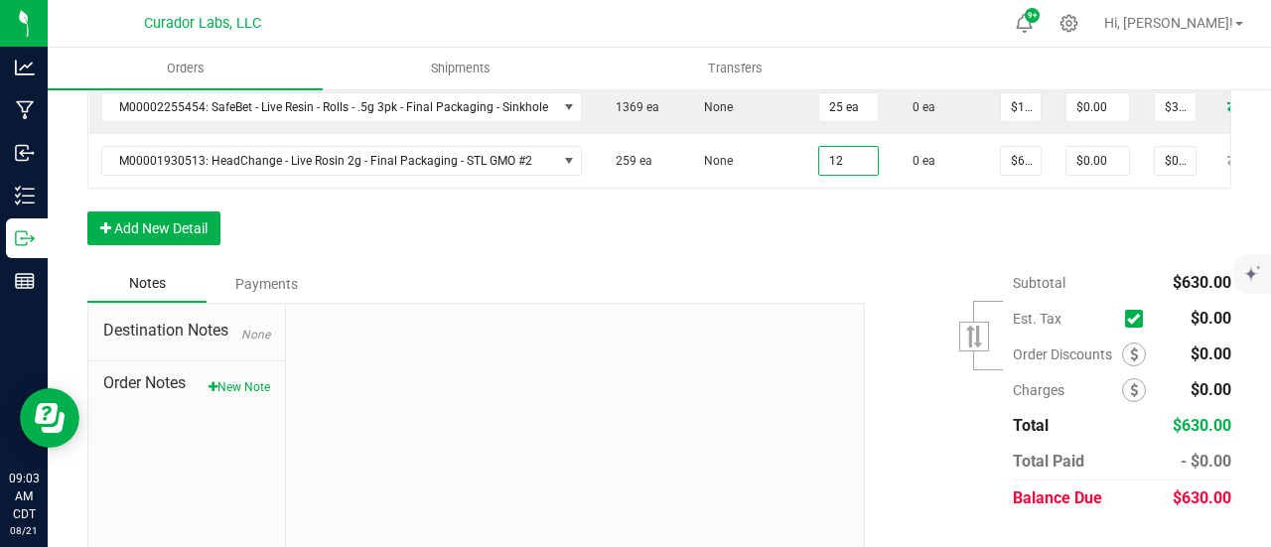
type input "12 ea"
type input "$720.00"
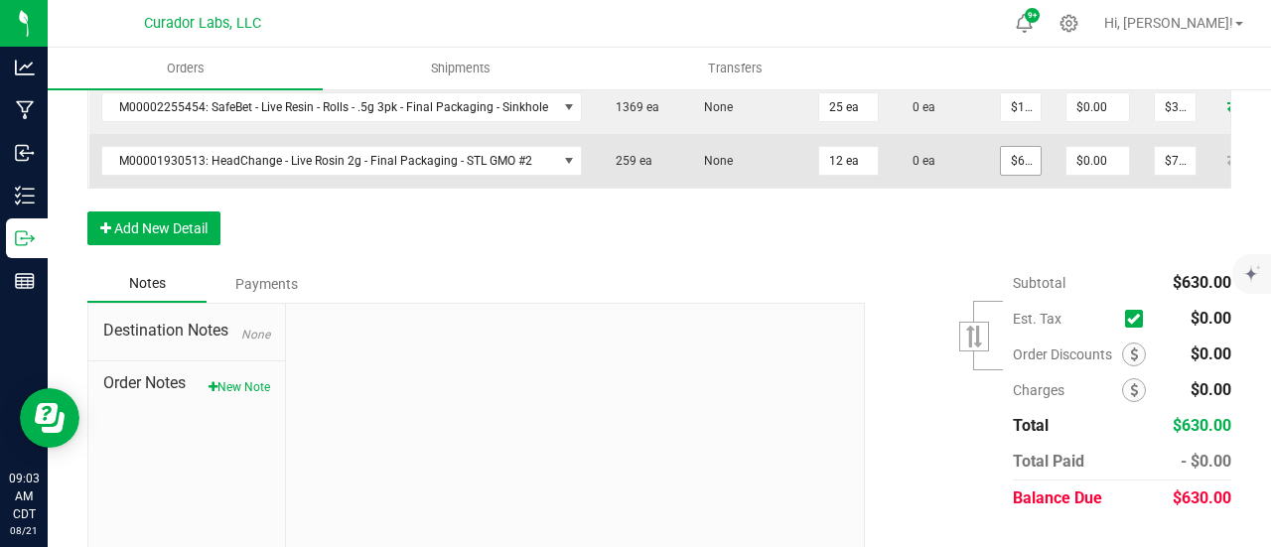
drag, startPoint x: 846, startPoint y: 263, endPoint x: 992, endPoint y: 164, distance: 176.6
click at [852, 261] on div "Order Details Print All Labels Item Sellable Strain Qty Ordered Qty Allocated U…" at bounding box center [659, 94] width 1144 height 343
type input "60"
click at [1007, 152] on input "60" at bounding box center [1021, 161] width 40 height 28
click at [1024, 152] on input "60" at bounding box center [1021, 161] width 40 height 28
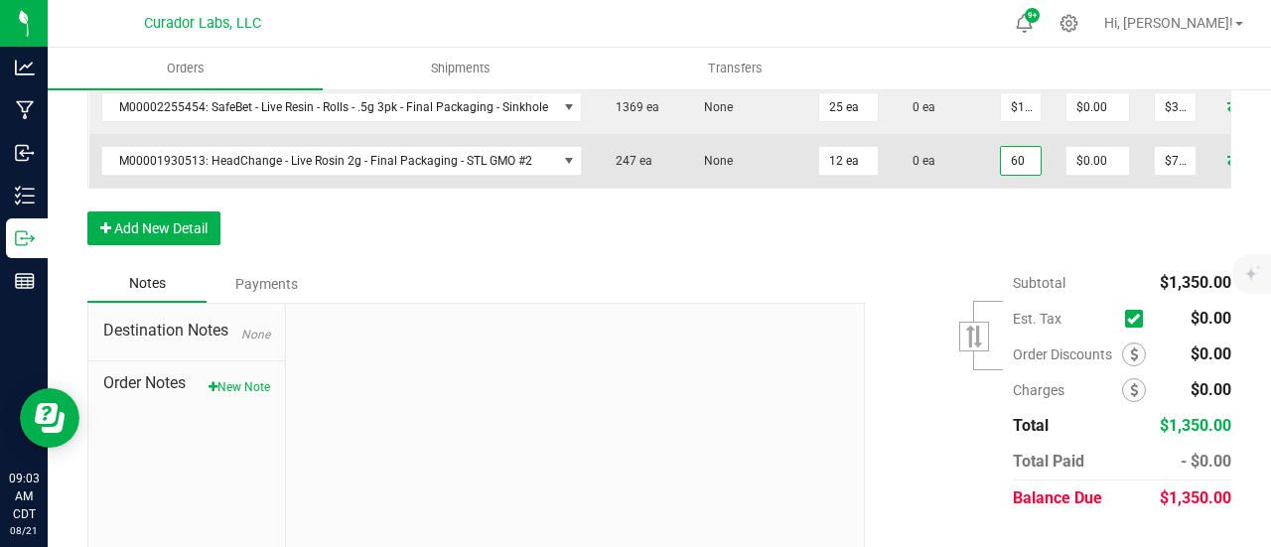
click at [1024, 152] on input "60" at bounding box center [1021, 161] width 40 height 28
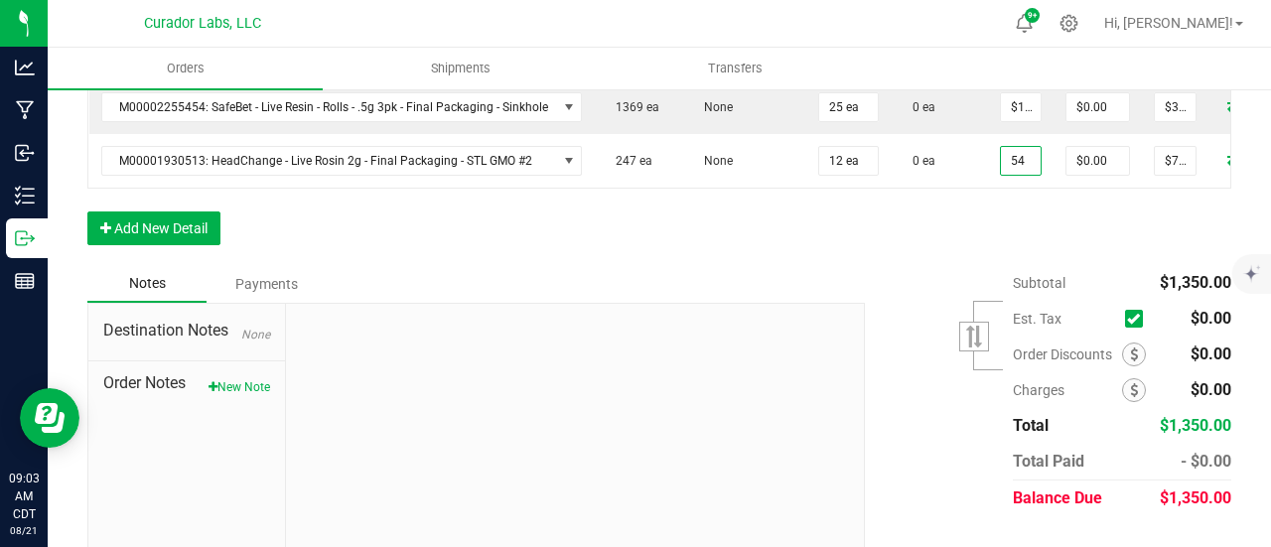
type input "$54.00000"
type input "$648.00"
click at [973, 239] on div "Order Details Print All Labels Item Sellable Strain Qty Ordered Qty Allocated U…" at bounding box center [659, 94] width 1144 height 343
click at [155, 231] on button "Add New Detail" at bounding box center [153, 229] width 133 height 34
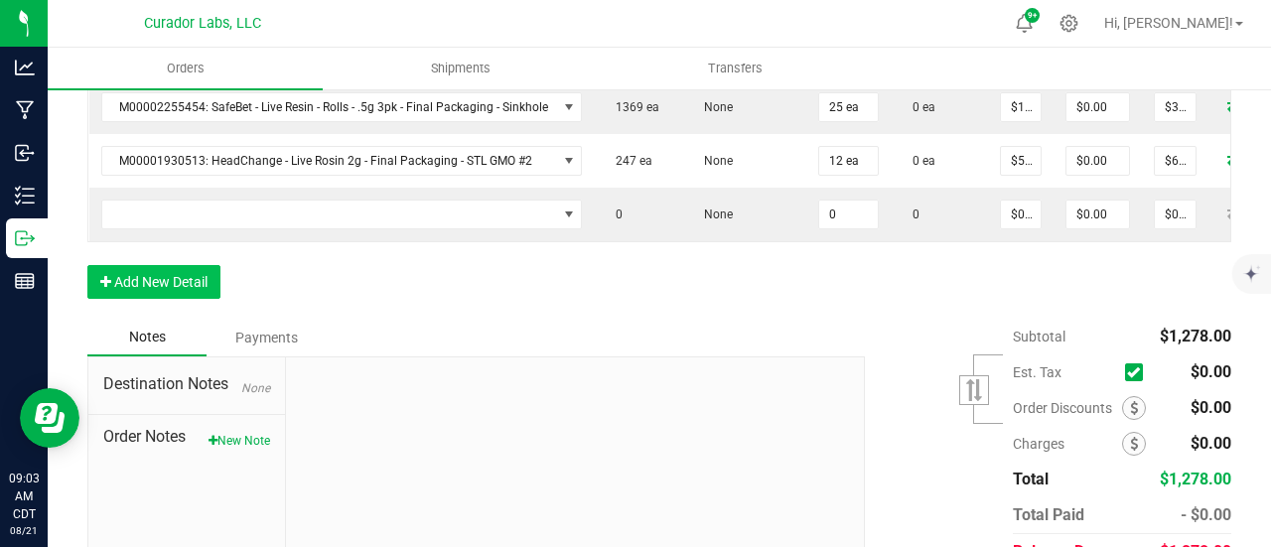
click at [159, 225] on td at bounding box center [341, 215] width 505 height 54
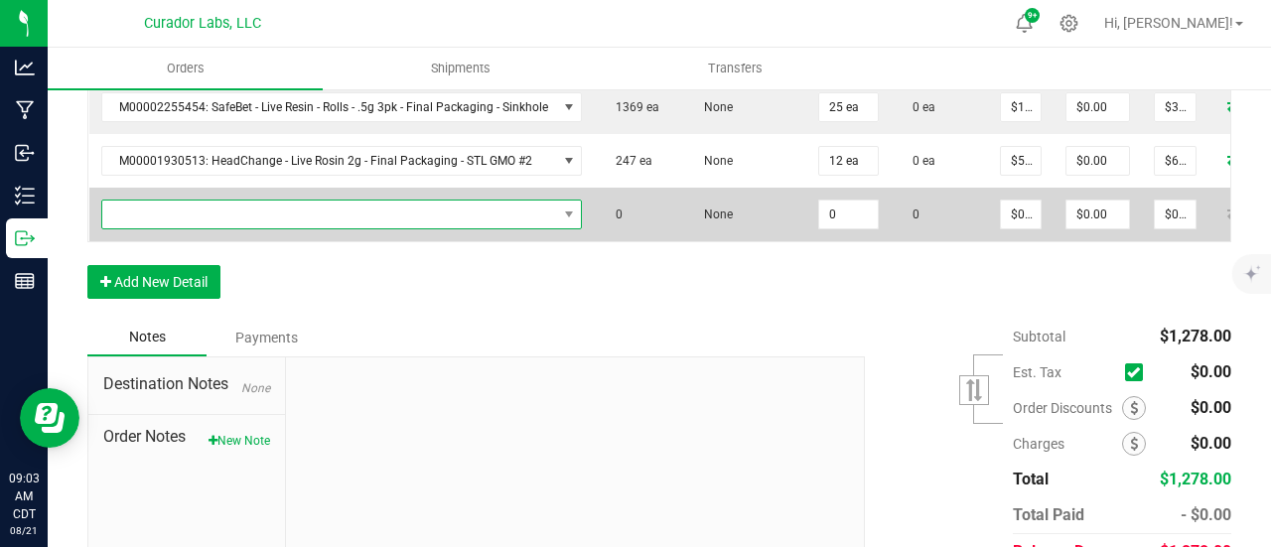
click at [181, 208] on span "NO DATA FOUND" at bounding box center [329, 215] width 455 height 28
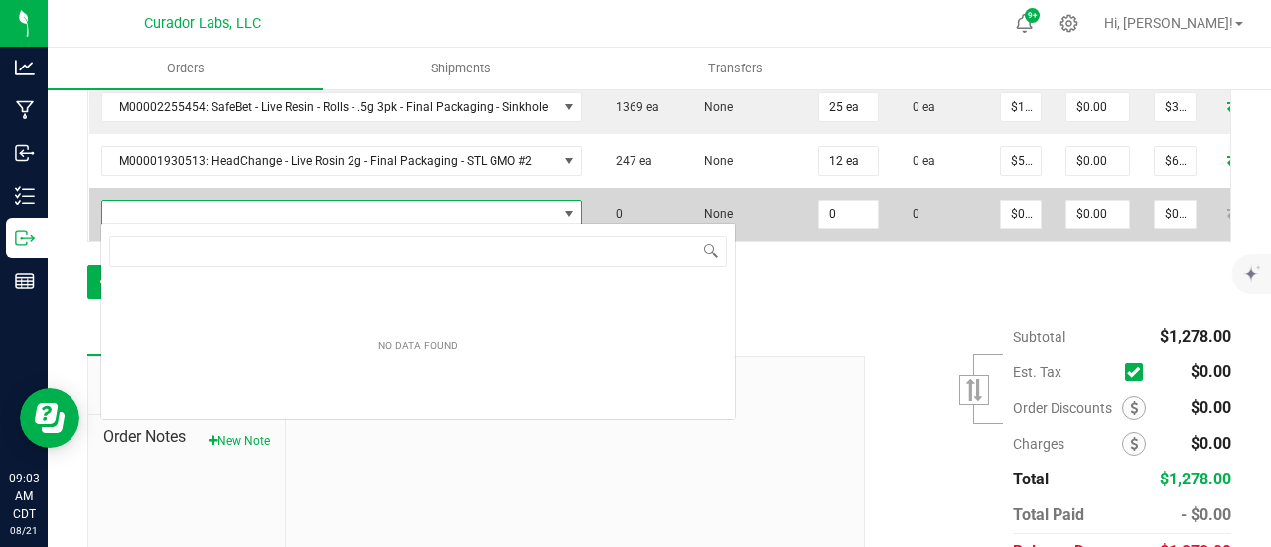
scroll to position [29, 477]
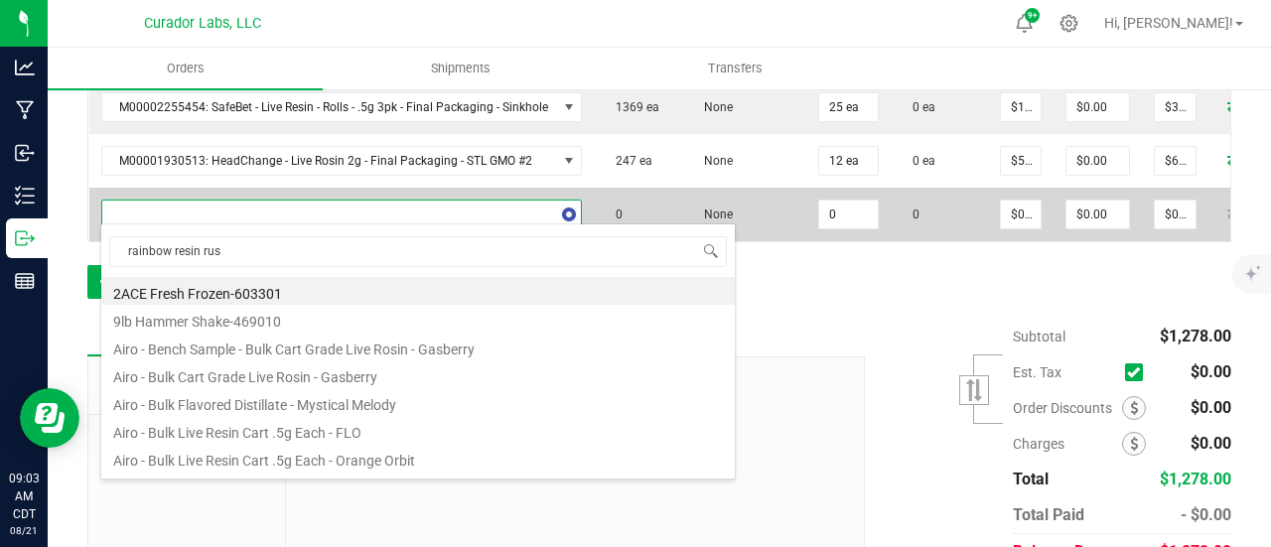
type input "rainbow resin rush"
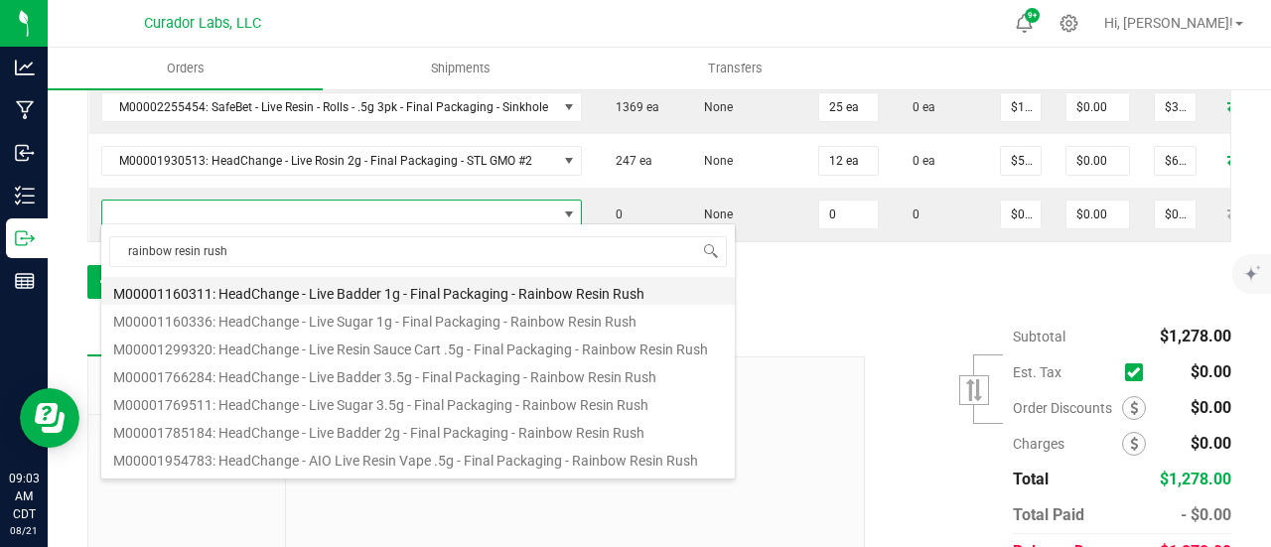
click at [332, 295] on li "M00001160311: HeadChange - Live Badder 1g - Final Packaging - Rainbow Resin Rush" at bounding box center [418, 291] width 634 height 28
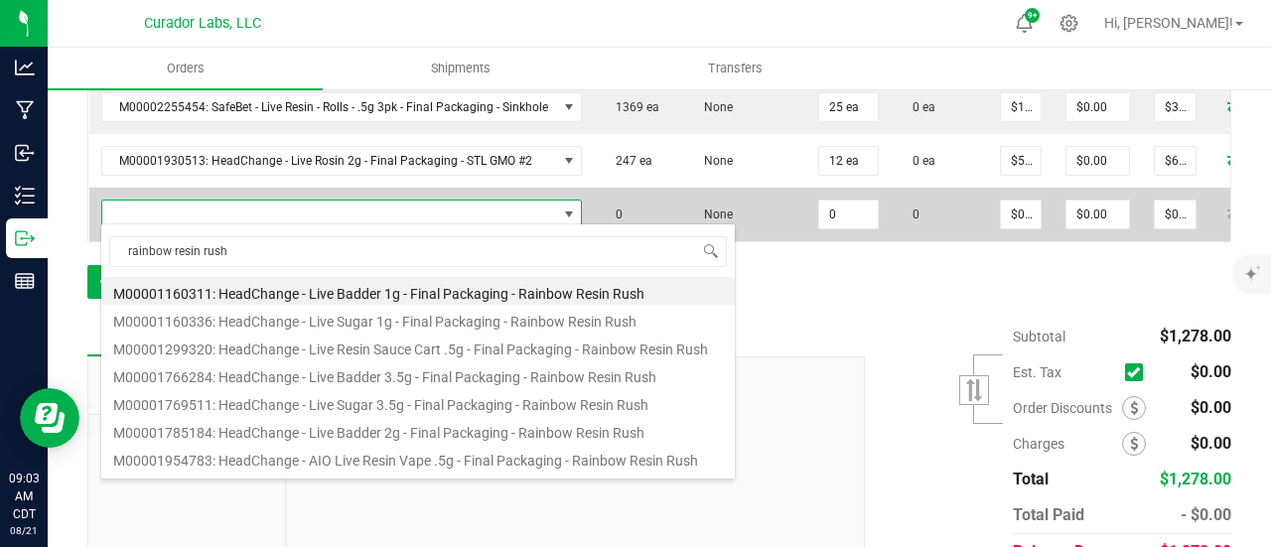
type input "0 ea"
type input "$25.00000"
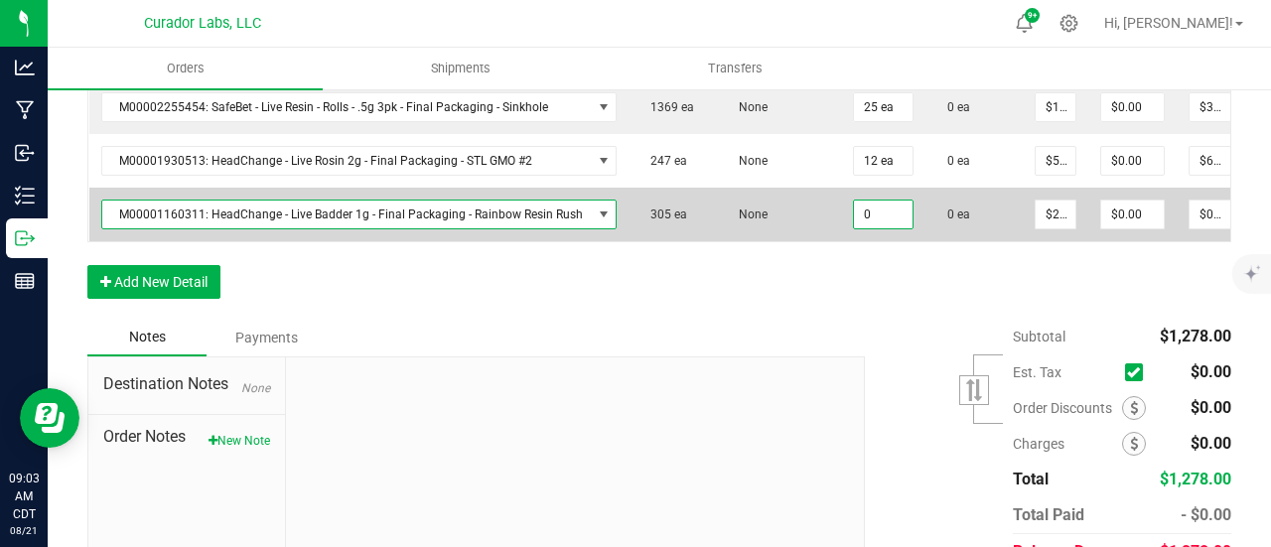
drag, startPoint x: 854, startPoint y: 208, endPoint x: 862, endPoint y: 249, distance: 42.5
click at [854, 208] on input "0" at bounding box center [883, 215] width 59 height 28
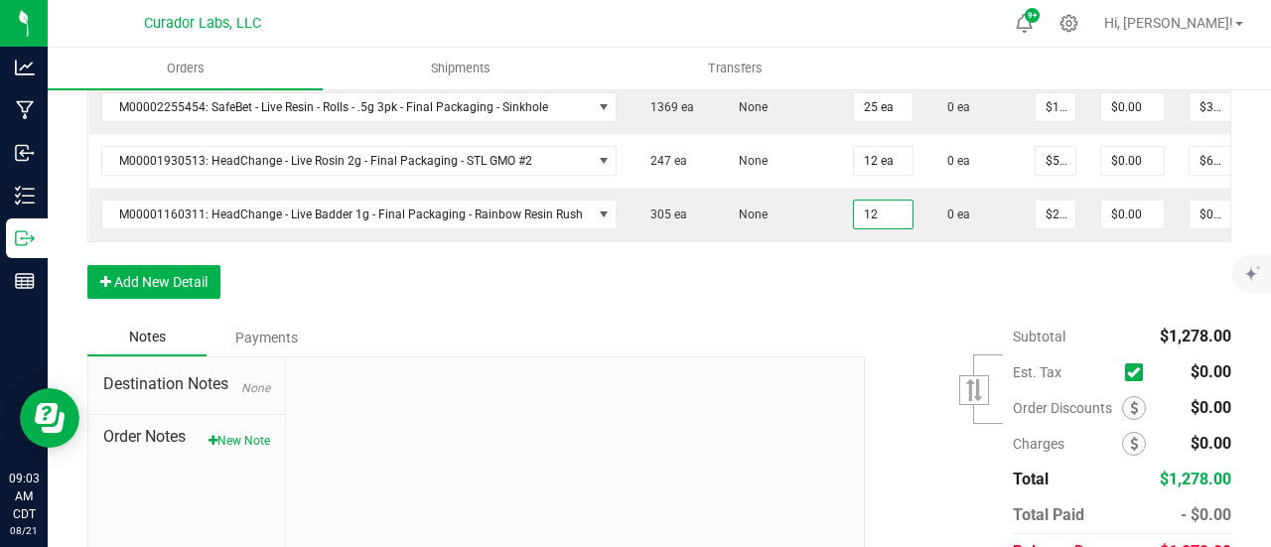
type input "12 ea"
type input "$300.00"
click at [865, 303] on div "Order Details Print All Labels Item Sellable Strain Qty Ordered Qty Allocated U…" at bounding box center [659, 121] width 1144 height 396
click at [157, 296] on button "Add New Detail" at bounding box center [153, 282] width 133 height 34
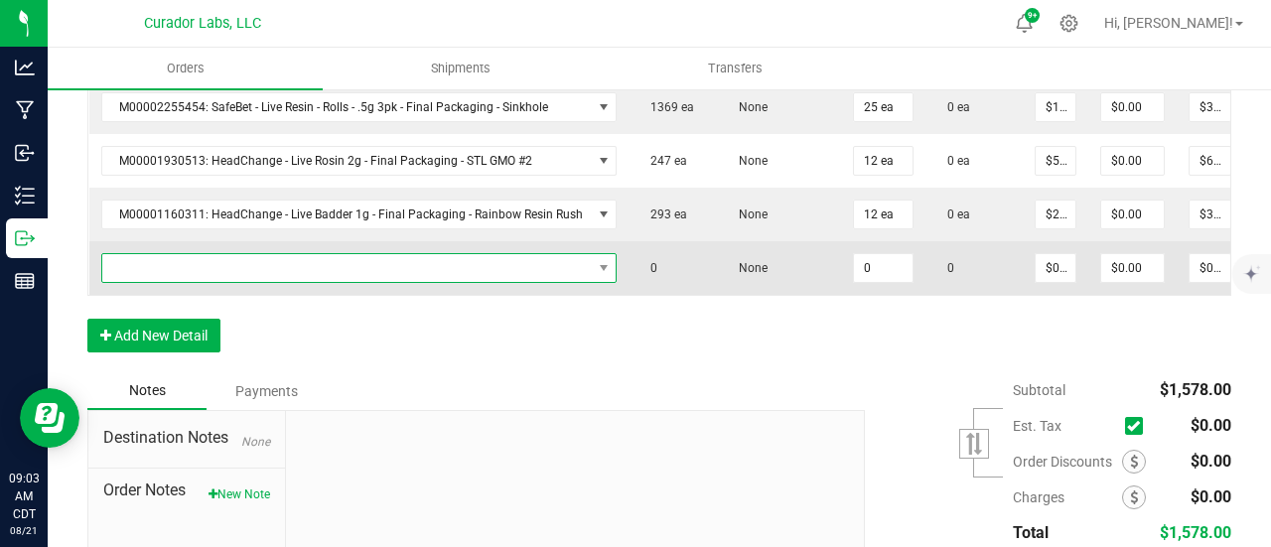
click at [161, 267] on span "NO DATA FOUND" at bounding box center [347, 268] width 490 height 28
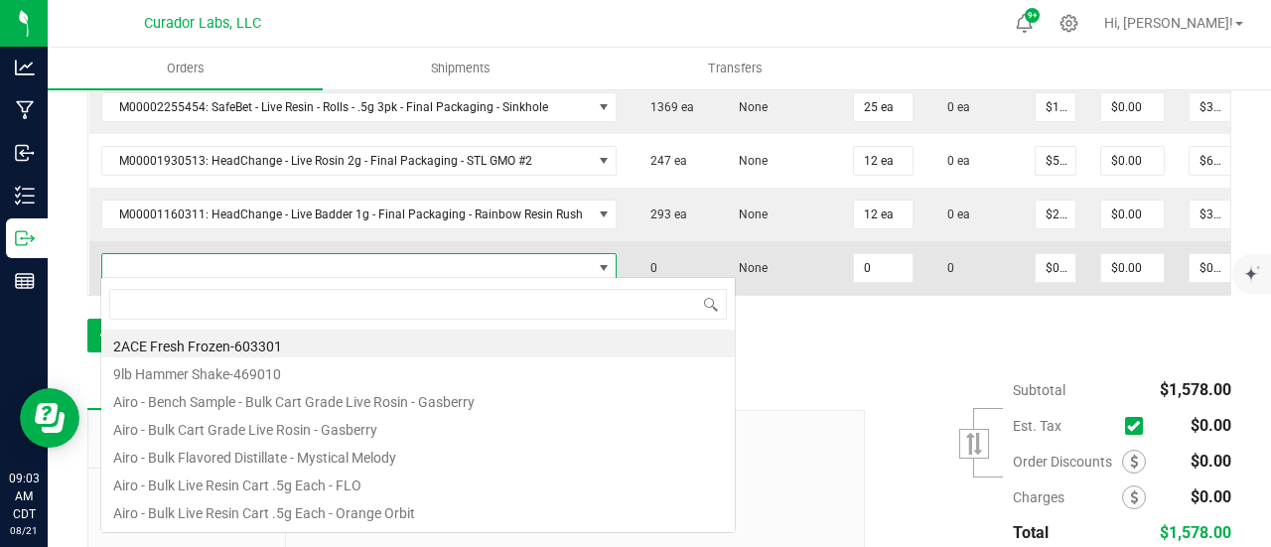
scroll to position [29, 507]
type input "funkenstein"
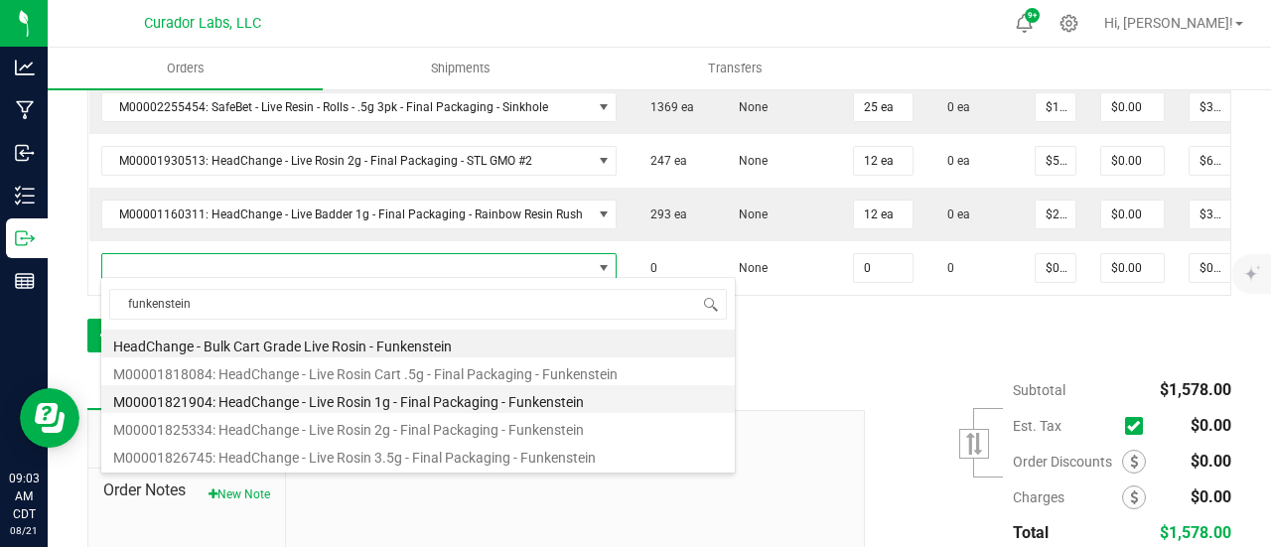
drag, startPoint x: 328, startPoint y: 406, endPoint x: 777, endPoint y: 290, distance: 463.7
click at [328, 406] on li "M00001821904: HeadChange - Live Rosin 1g - Final Packaging - Funkenstein" at bounding box center [418, 399] width 634 height 28
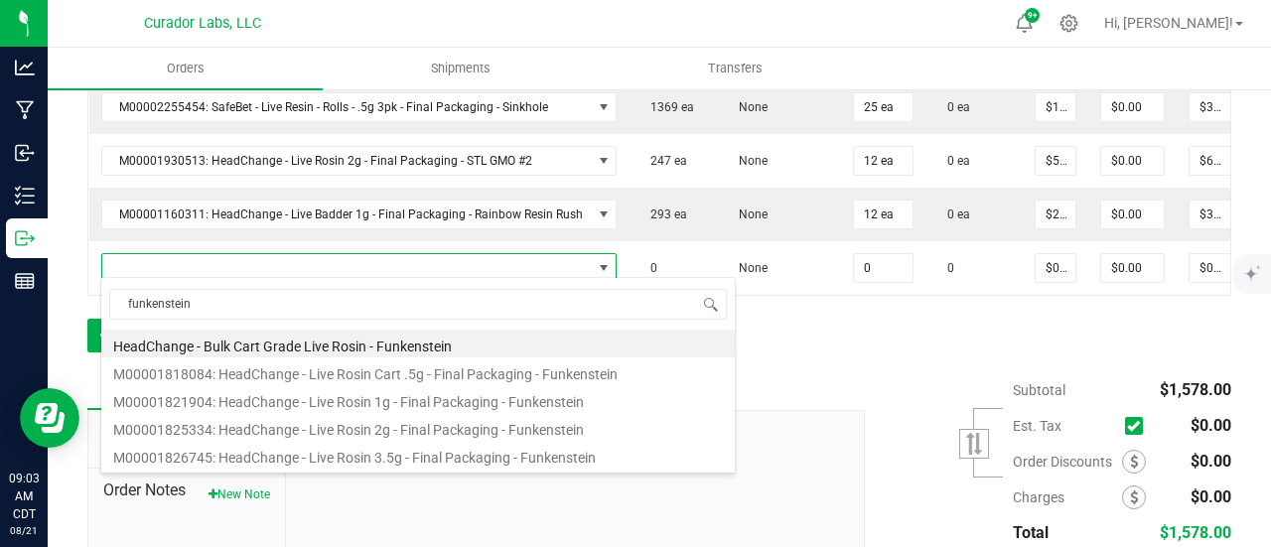
type input "0 ea"
type input "$32.50000"
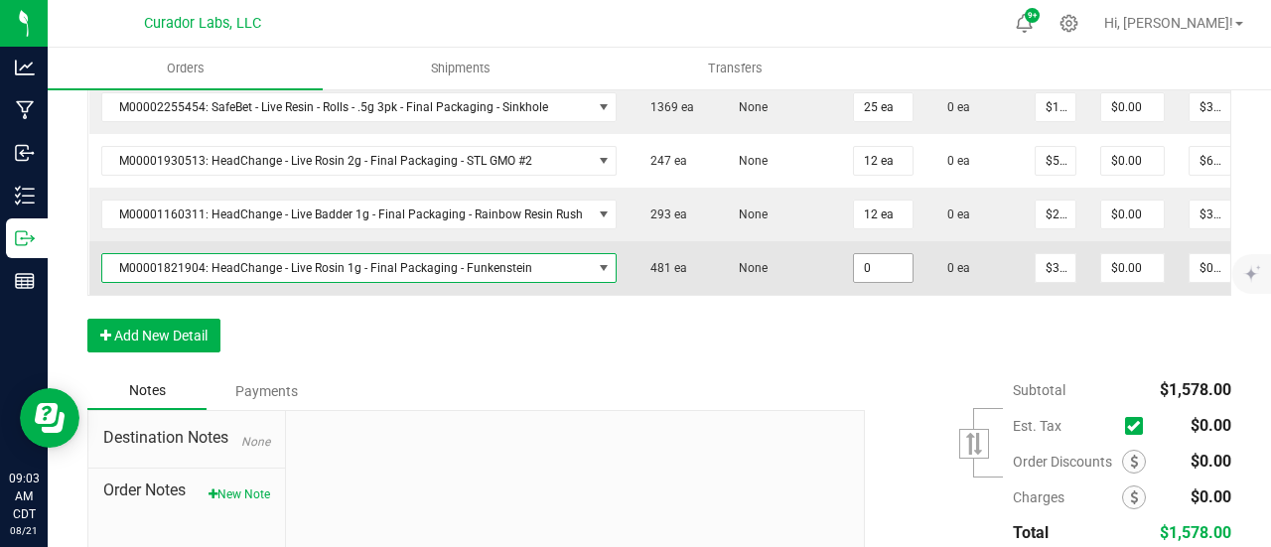
drag, startPoint x: 896, startPoint y: 261, endPoint x: 889, endPoint y: 327, distance: 65.9
click at [896, 262] on input "0" at bounding box center [883, 268] width 59 height 28
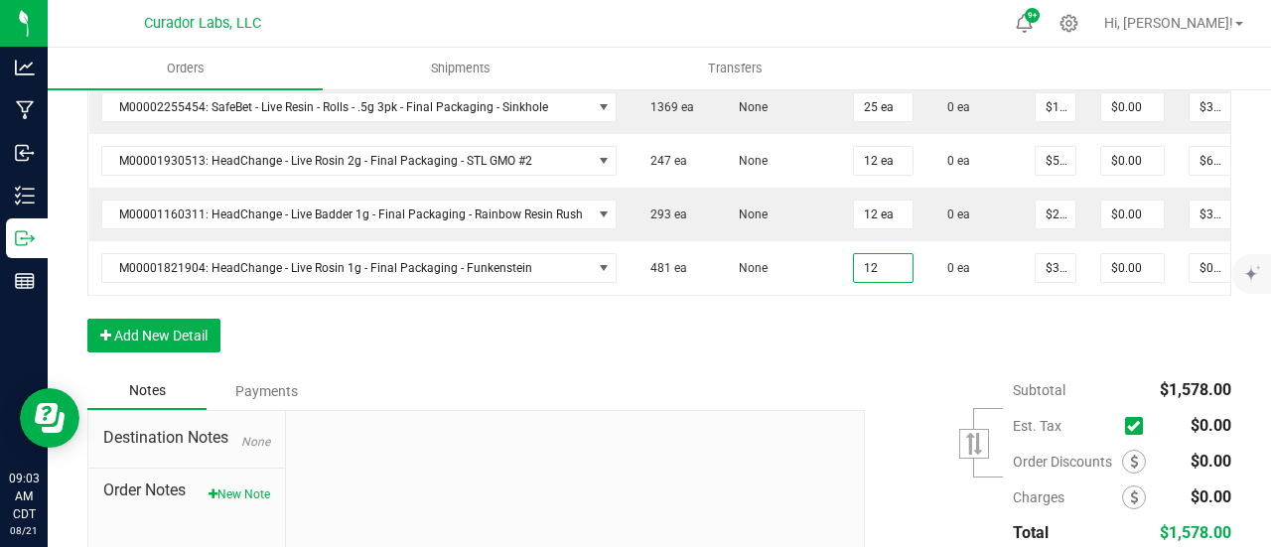
type input "12 ea"
type input "$390.00"
click at [888, 338] on div "Order Details Print All Labels Item Sellable Strain Qty Ordered Qty Allocated U…" at bounding box center [659, 148] width 1144 height 450
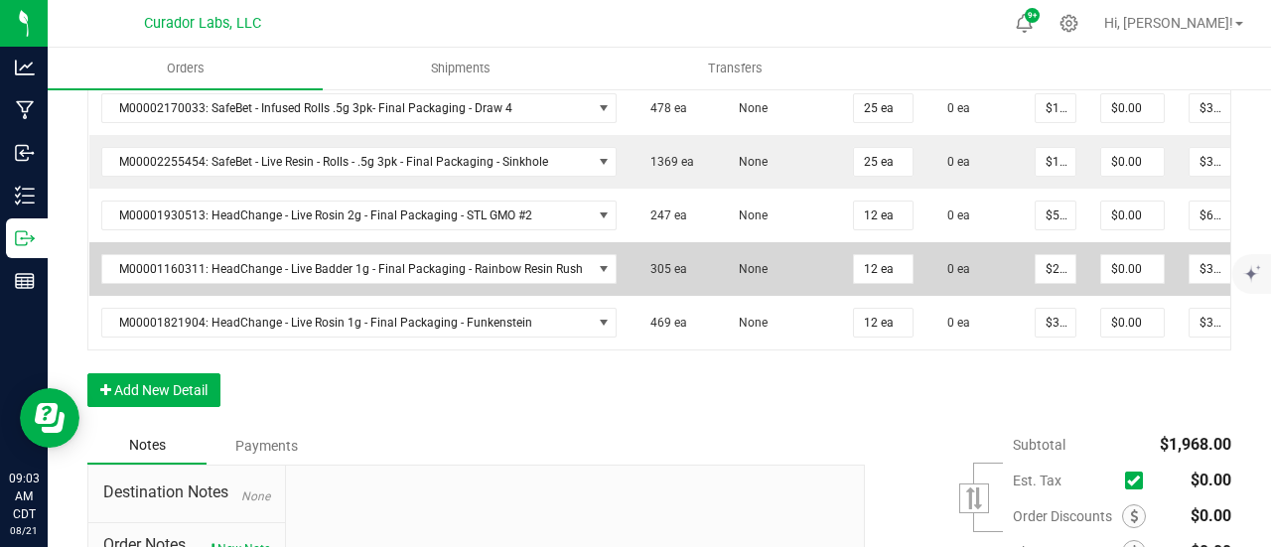
scroll to position [694, 0]
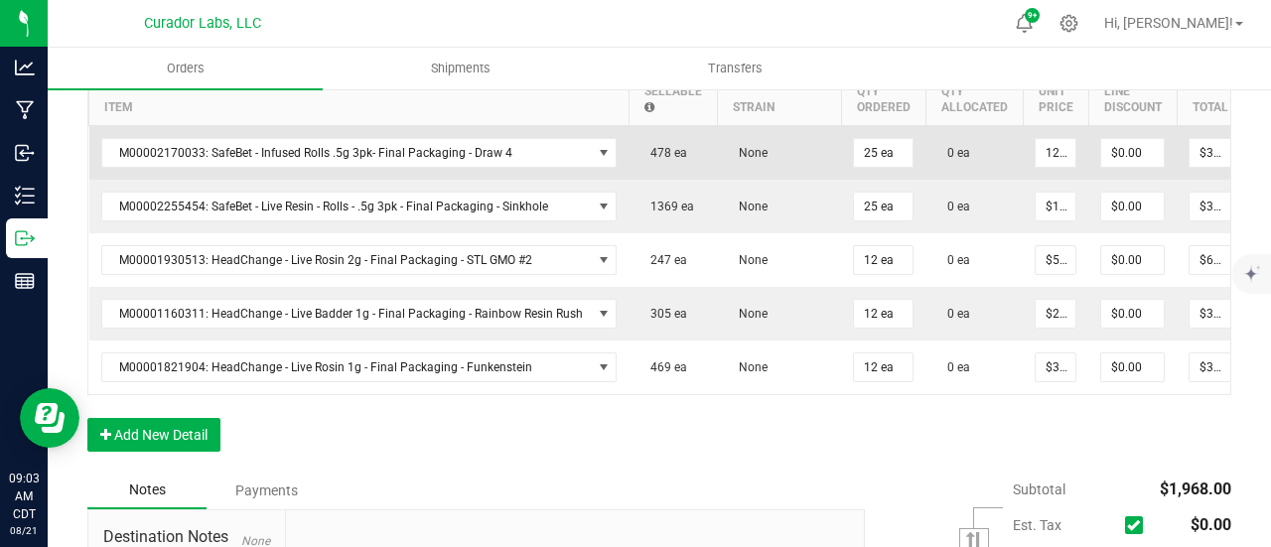
click at [1039, 161] on input "12.6" at bounding box center [1056, 153] width 40 height 28
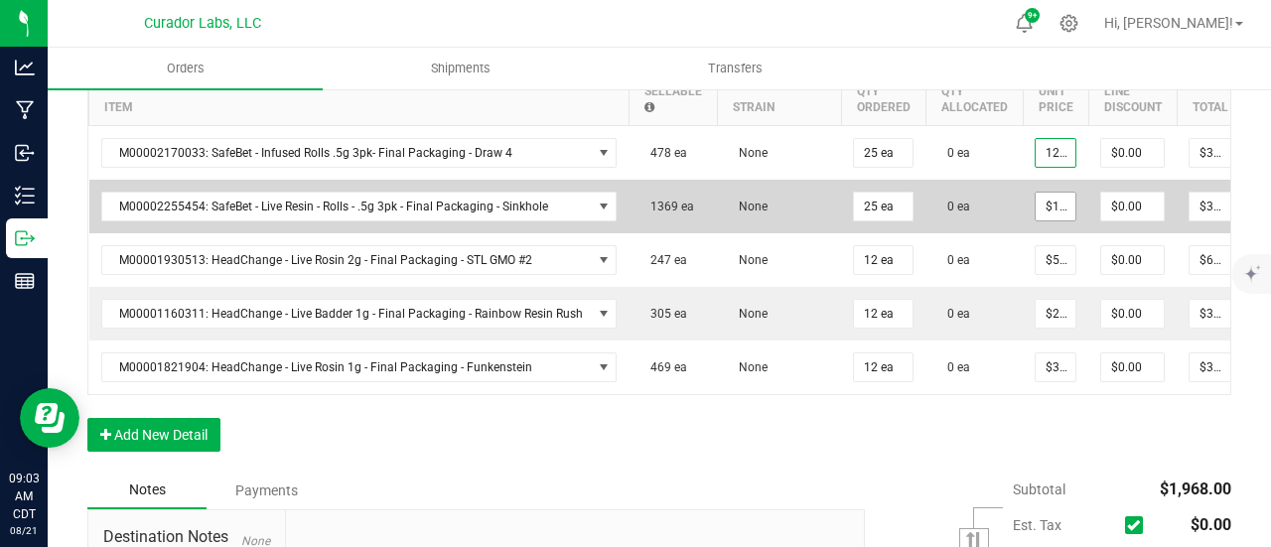
type input "$12.60000"
click at [1049, 194] on input "12.6" at bounding box center [1056, 207] width 40 height 28
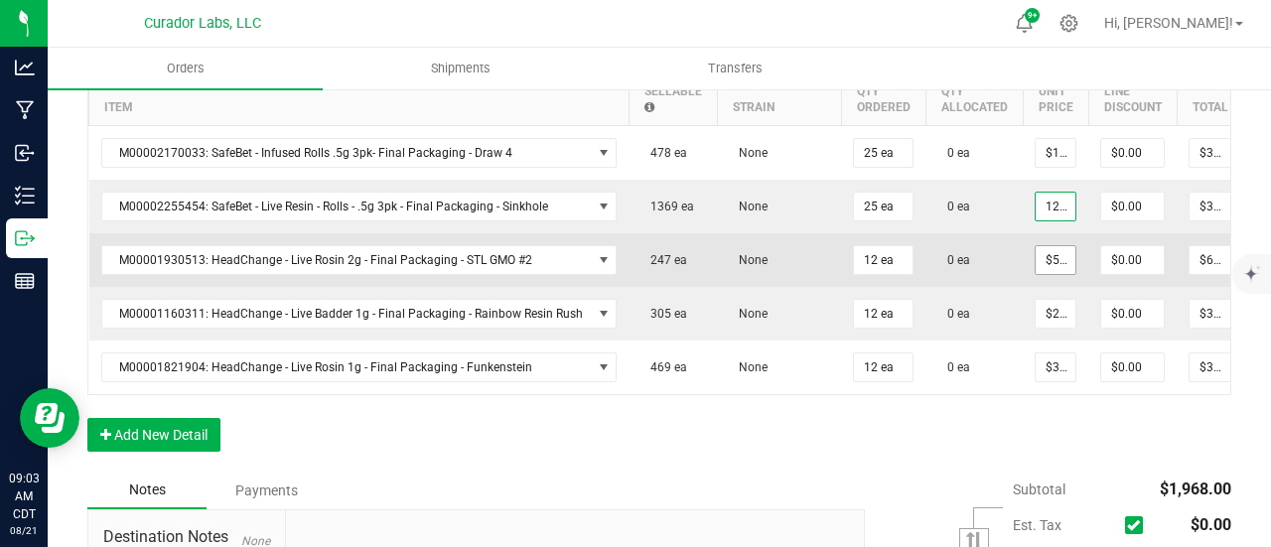
type input "$12.60000"
click at [1050, 258] on input "54" at bounding box center [1056, 260] width 40 height 28
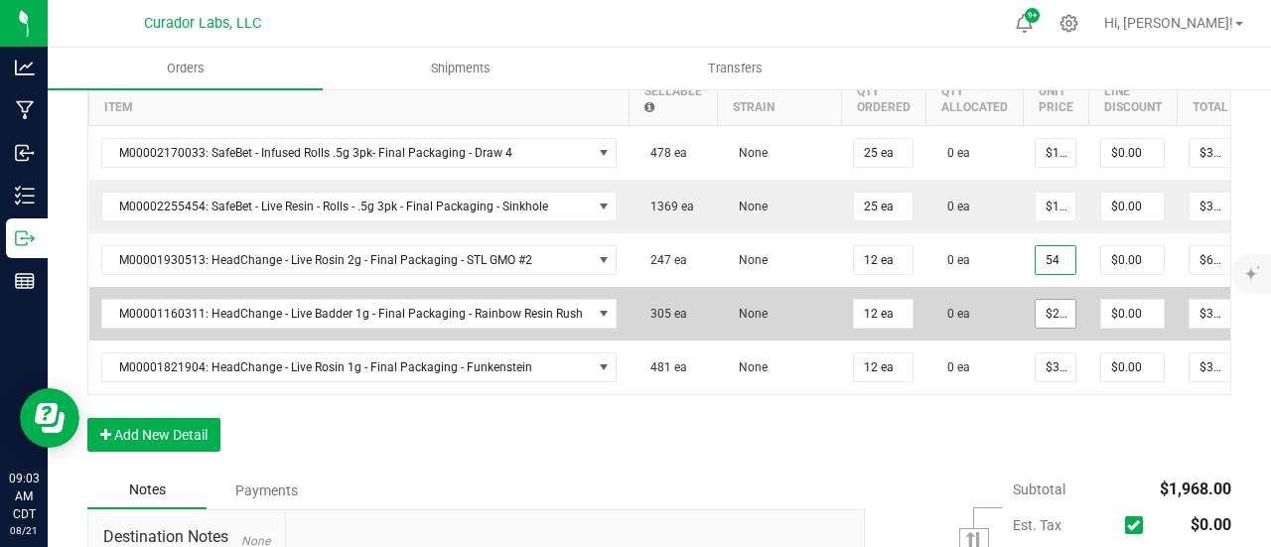
type input "$54.00000"
click at [1050, 300] on input "25" at bounding box center [1056, 314] width 40 height 28
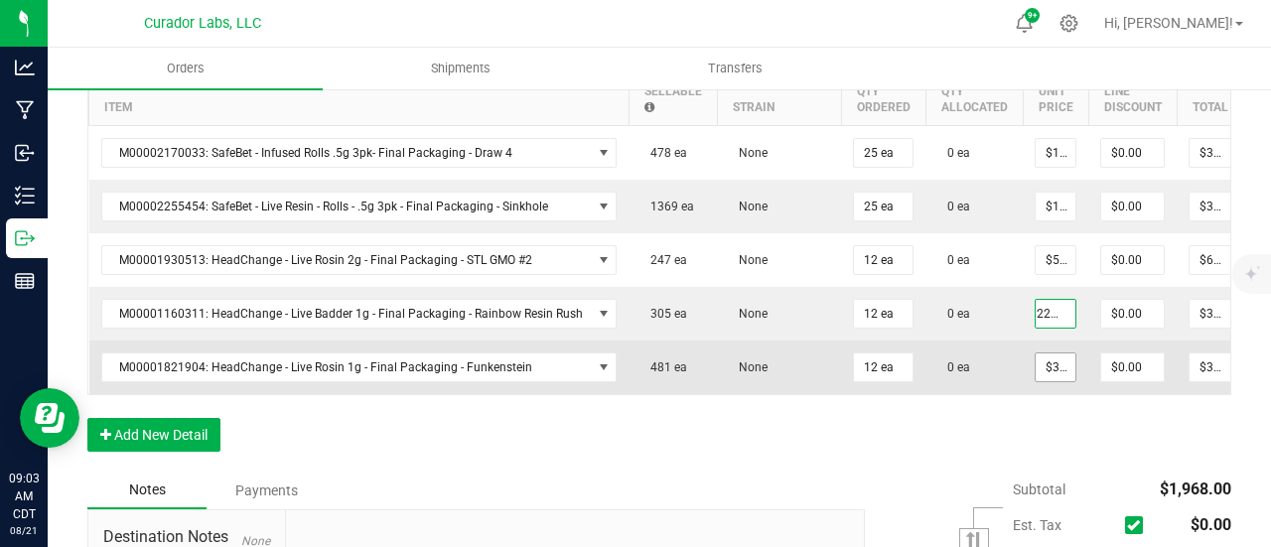
type input "$22.50000"
type input "$270.00"
click at [1049, 354] on input "32.5" at bounding box center [1056, 368] width 40 height 28
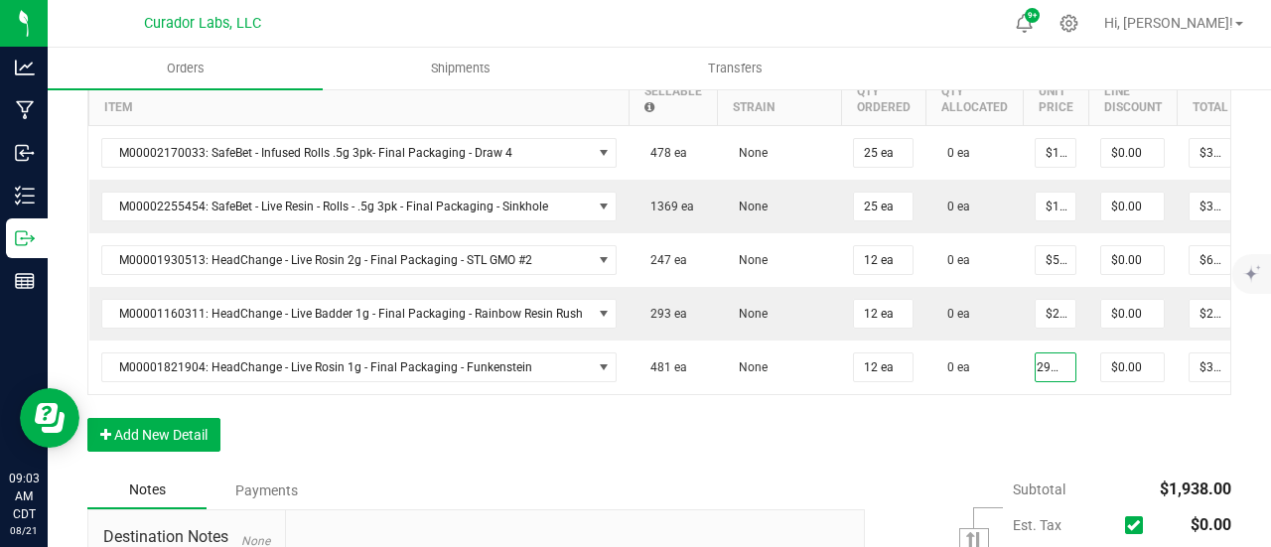
type input "$29.25000"
type input "$351.00"
click at [1080, 450] on div "Order Details Print All Labels Item Sellable Strain Qty Ordered Qty Allocated U…" at bounding box center [659, 247] width 1144 height 450
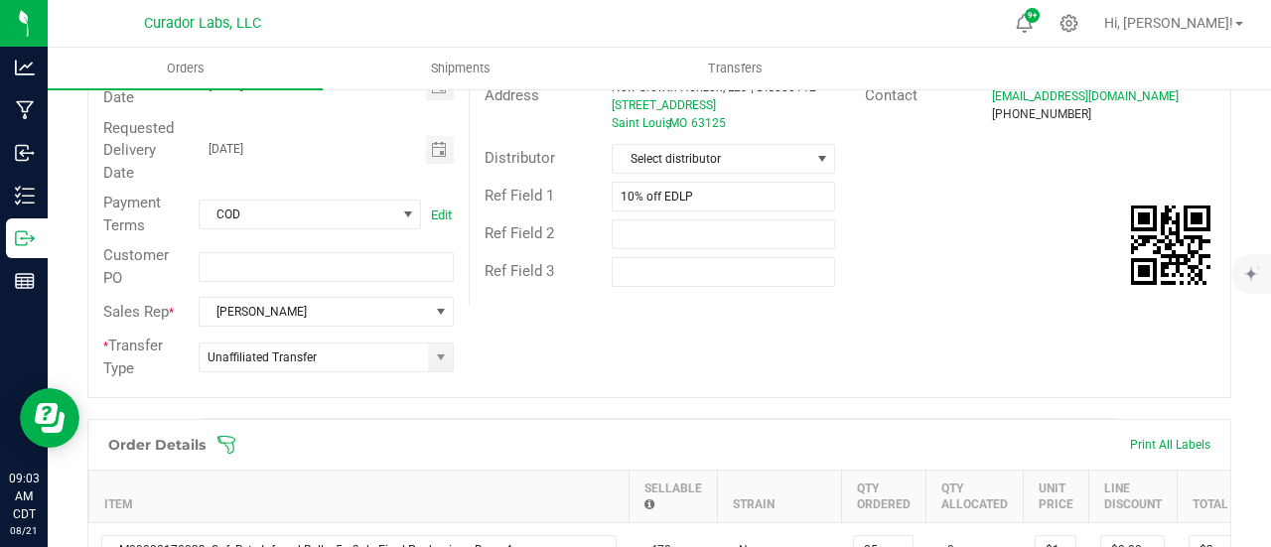
scroll to position [0, 0]
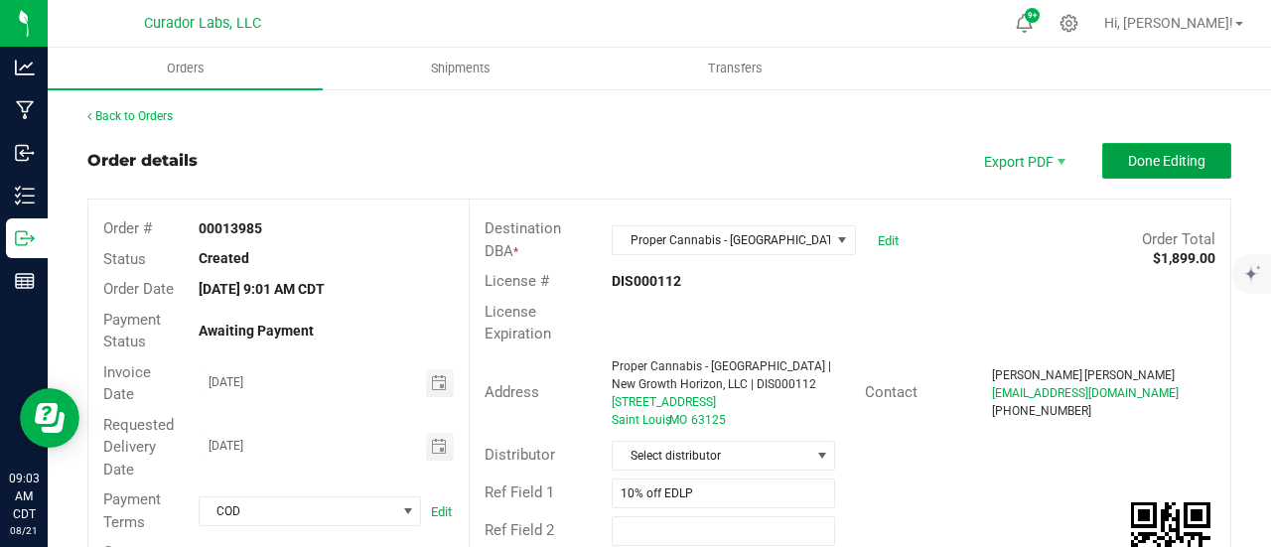
click at [1106, 159] on button "Done Editing" at bounding box center [1166, 161] width 129 height 36
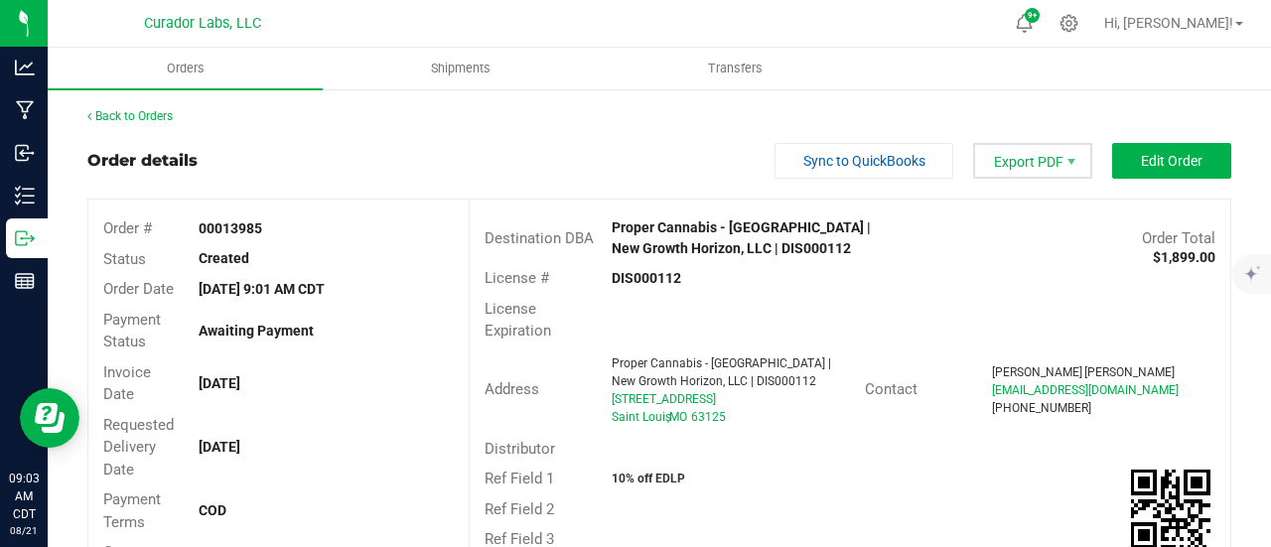
click at [1048, 157] on span "Export PDF" at bounding box center [1032, 161] width 119 height 36
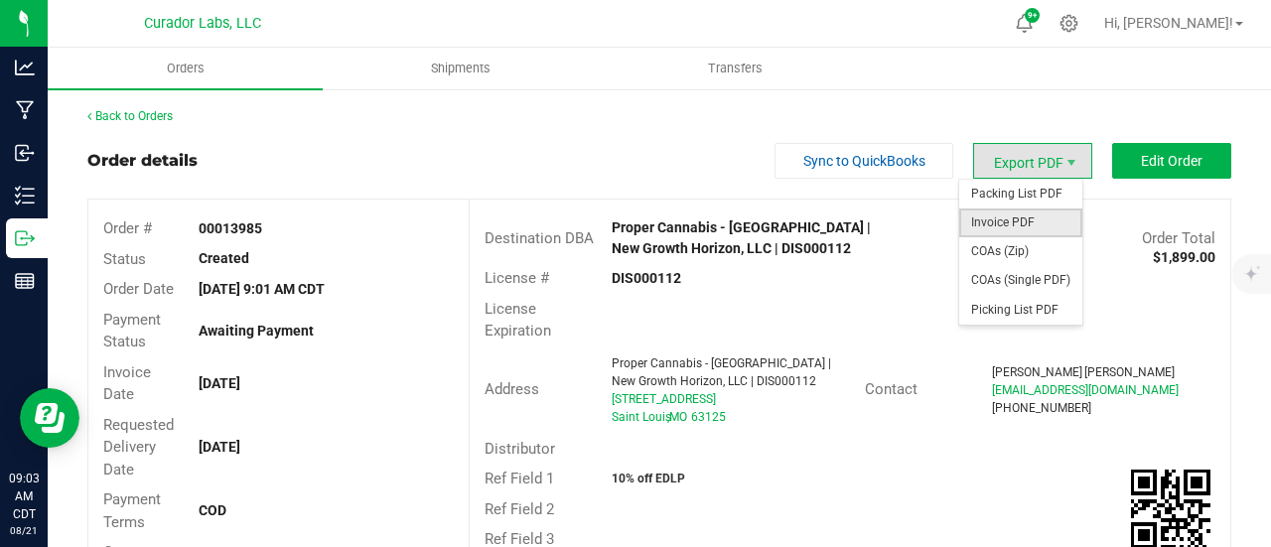
click at [1042, 223] on span "Invoice PDF" at bounding box center [1020, 223] width 123 height 29
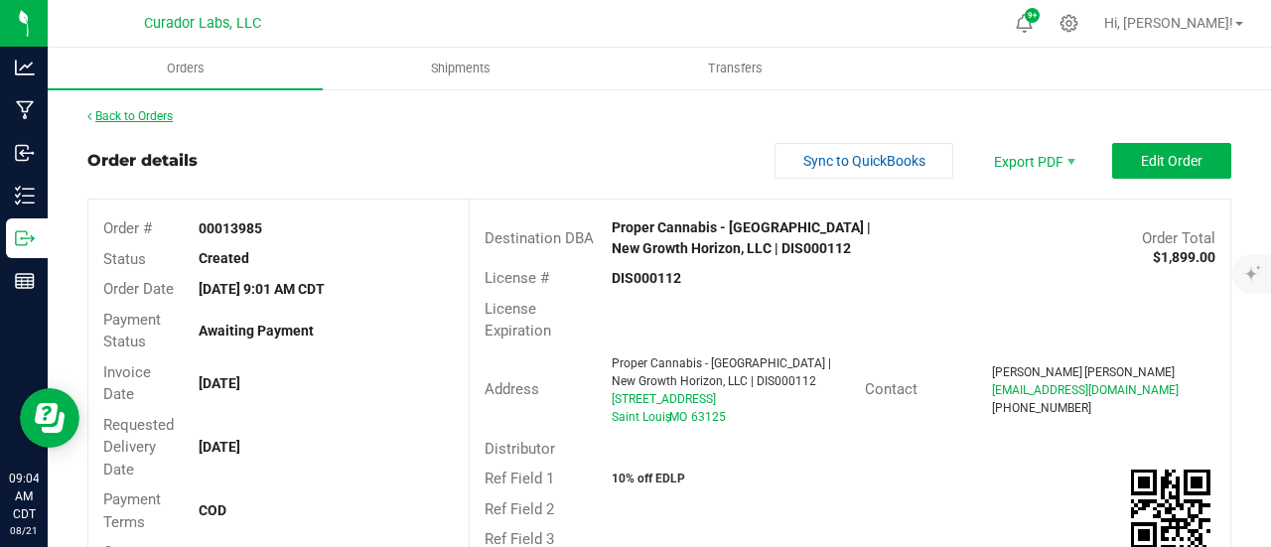
click at [131, 115] on link "Back to Orders" at bounding box center [129, 116] width 85 height 14
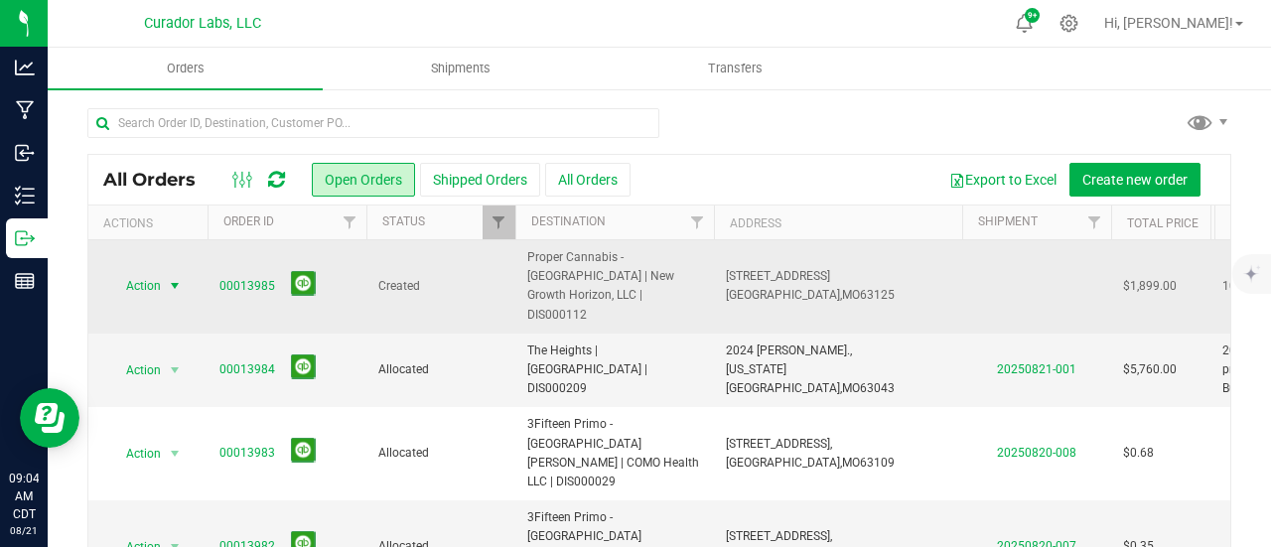
click at [145, 287] on span "Action" at bounding box center [135, 286] width 54 height 28
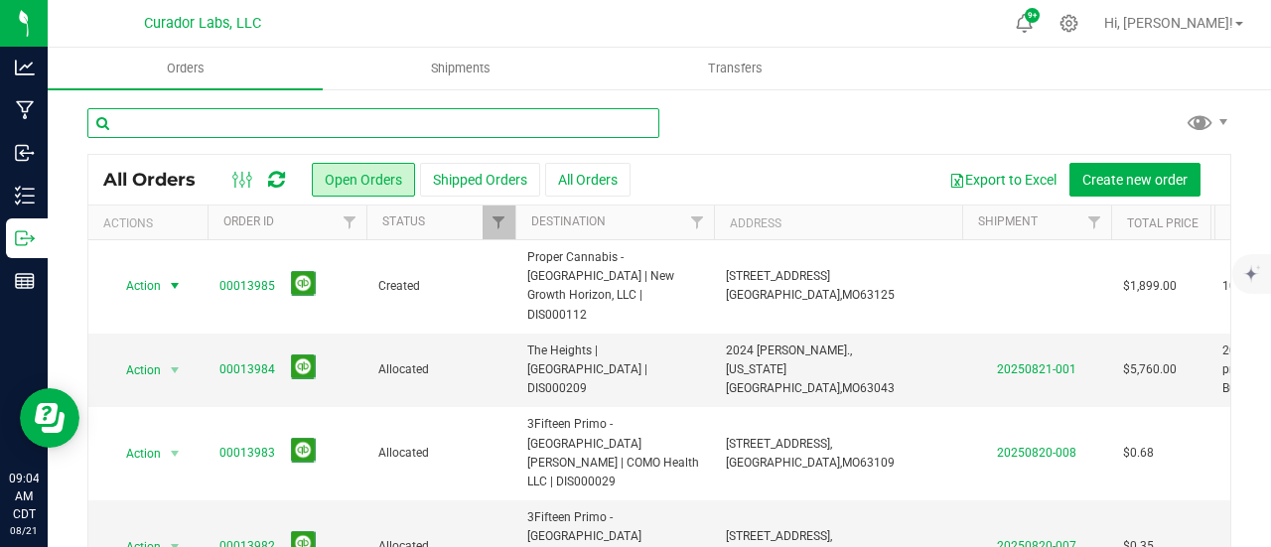
click at [292, 134] on input "text" at bounding box center [373, 123] width 572 height 30
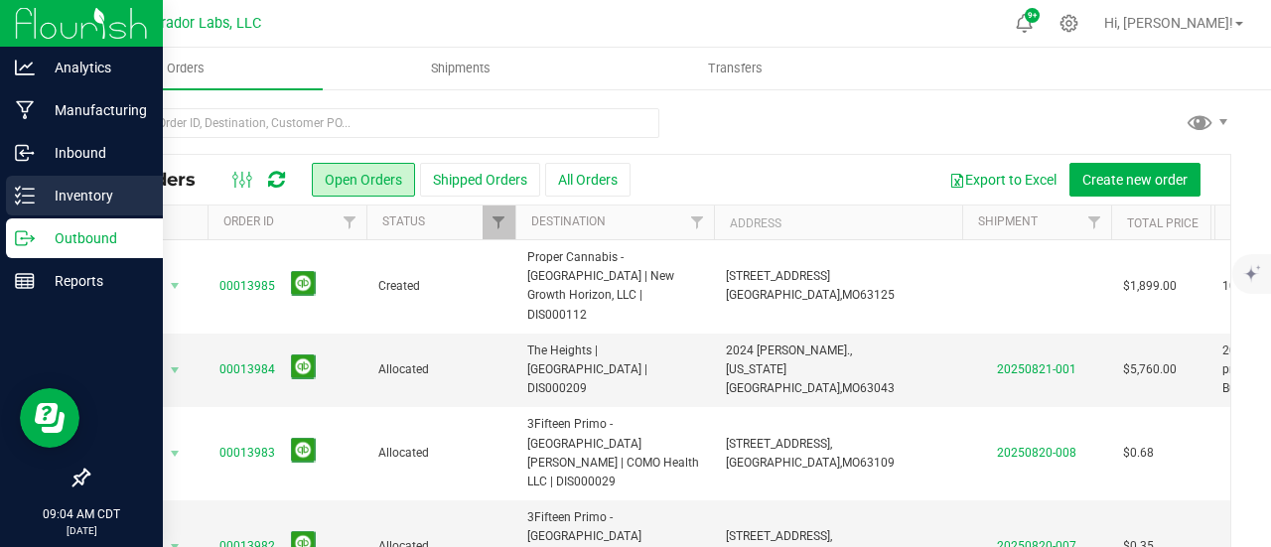
click at [35, 206] on p "Inventory" at bounding box center [94, 196] width 119 height 24
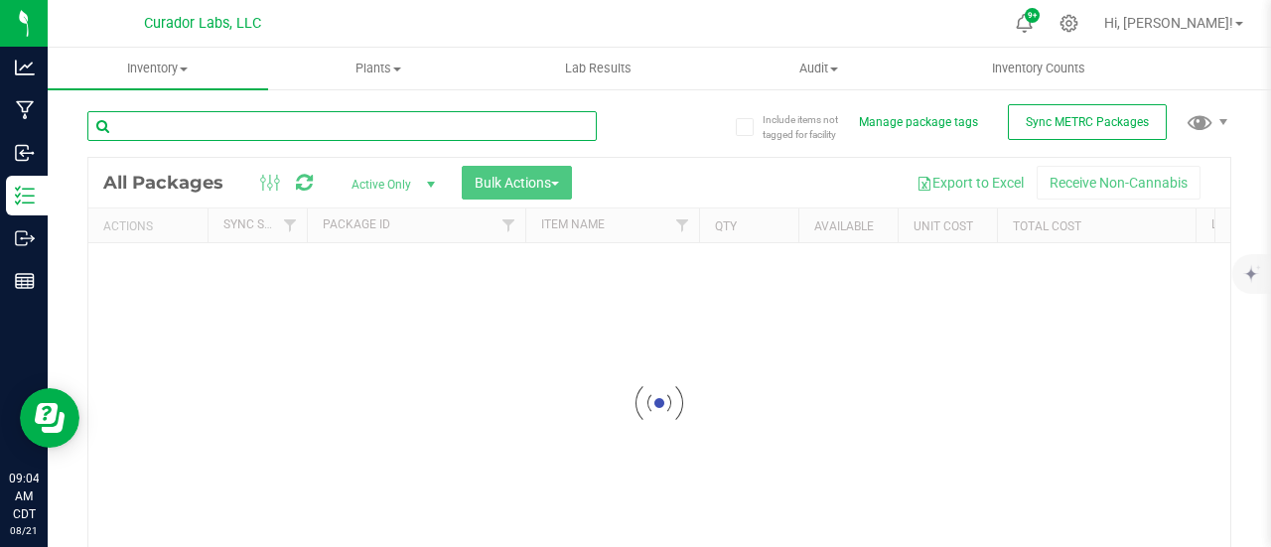
click at [260, 124] on input "text" at bounding box center [341, 126] width 509 height 30
type input "bards"
